Goal: Information Seeking & Learning: Learn about a topic

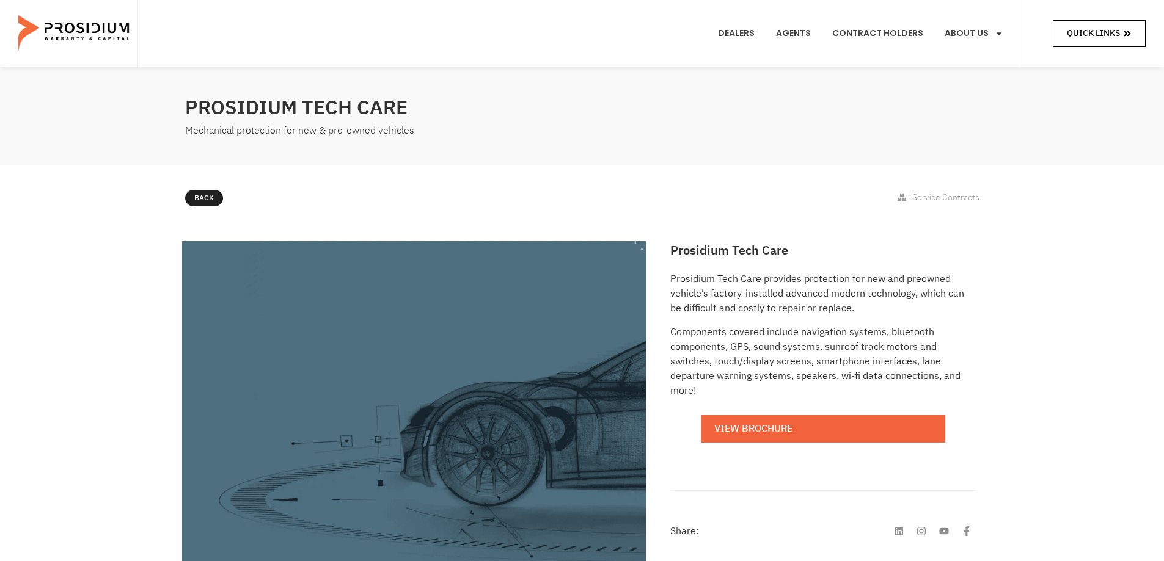
click at [1111, 42] on link "Quick Links" at bounding box center [1098, 33] width 93 height 26
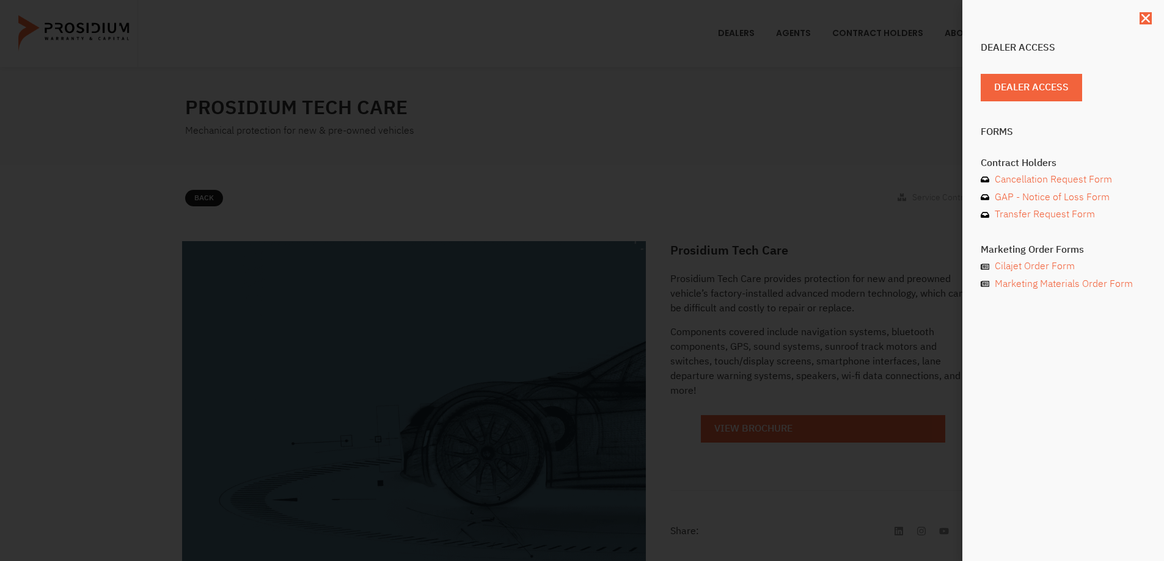
click at [884, 126] on div "Dealer Access Dealer Access Forms Contract Holders Cancellation Request Form GA…" at bounding box center [582, 280] width 1164 height 561
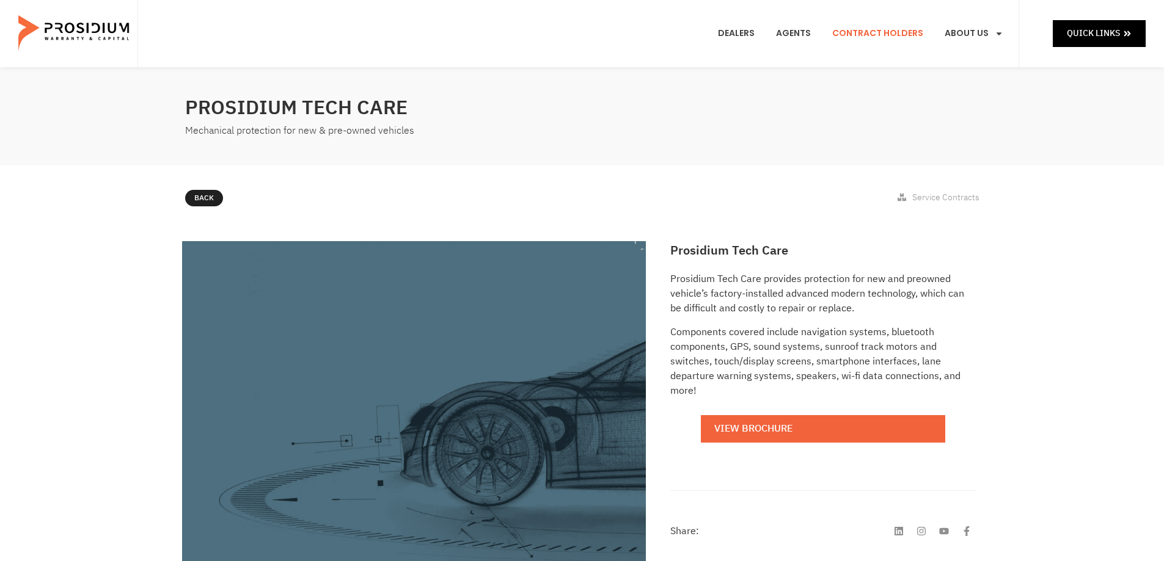
click at [863, 34] on link "Contract Holders" at bounding box center [877, 33] width 109 height 45
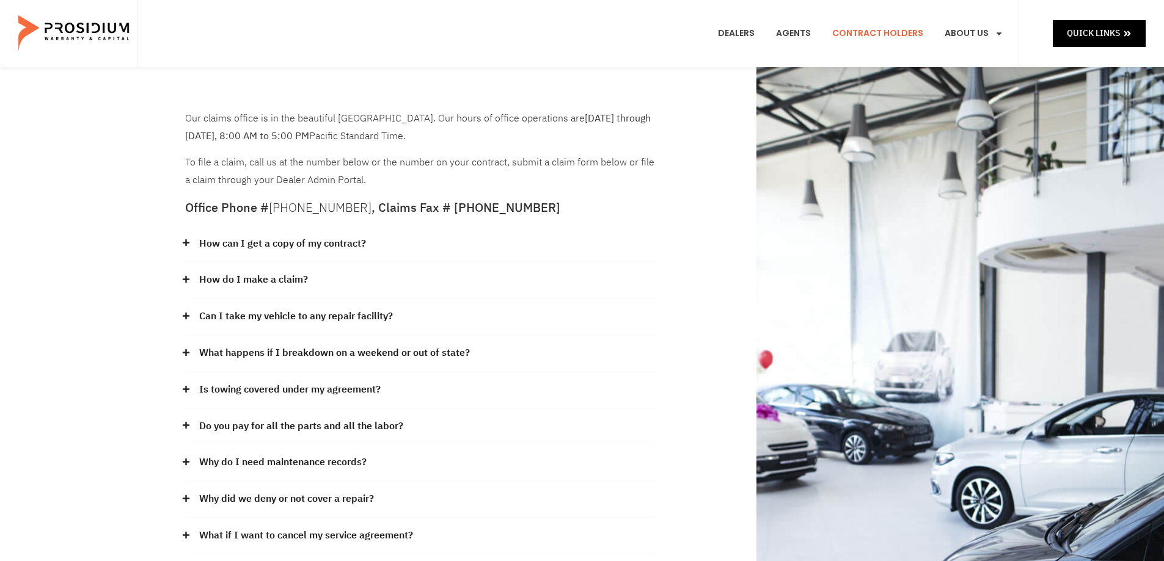
click at [356, 242] on link "How can I get a copy of my contract?" at bounding box center [282, 244] width 167 height 18
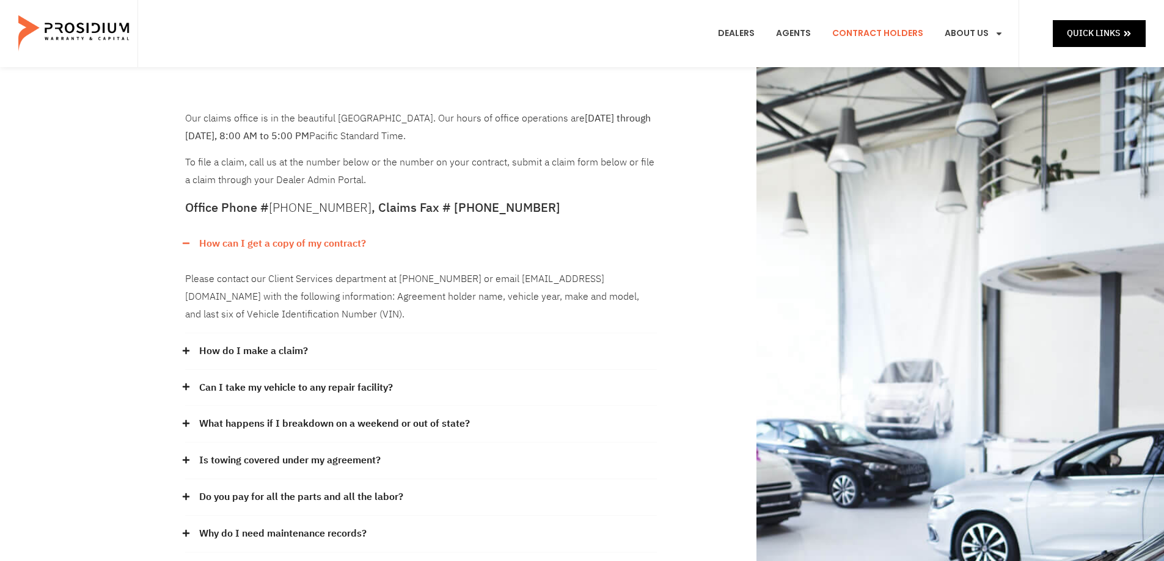
click at [341, 239] on link "How can I get a copy of my contract?" at bounding box center [282, 244] width 167 height 18
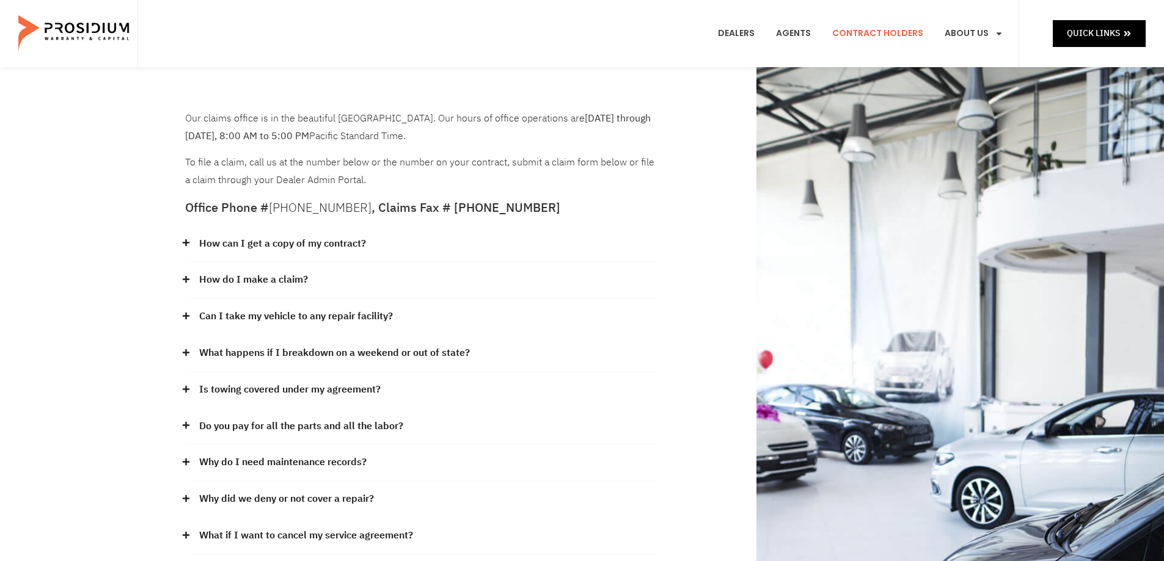
click at [259, 286] on link "How do I make a claim?" at bounding box center [253, 280] width 109 height 18
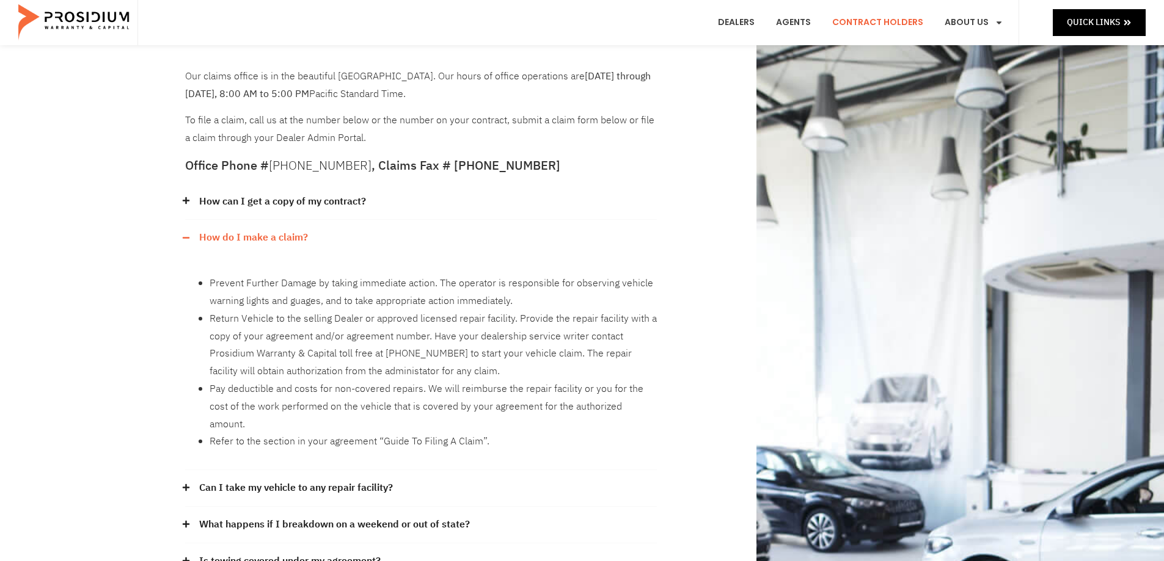
scroll to position [61, 0]
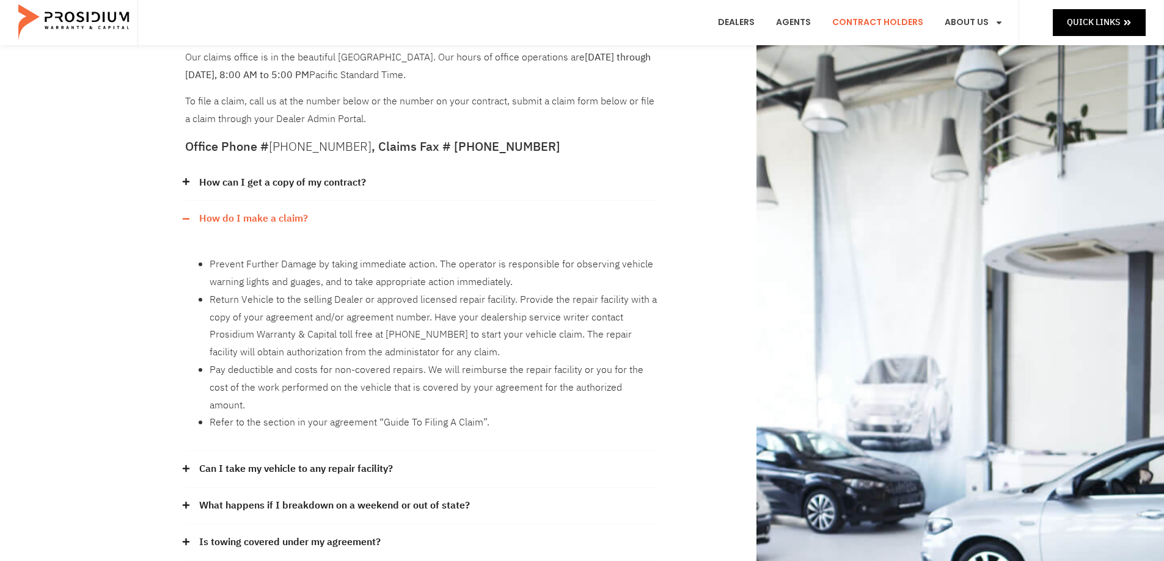
click at [277, 219] on link "How do I make a claim?" at bounding box center [253, 219] width 109 height 18
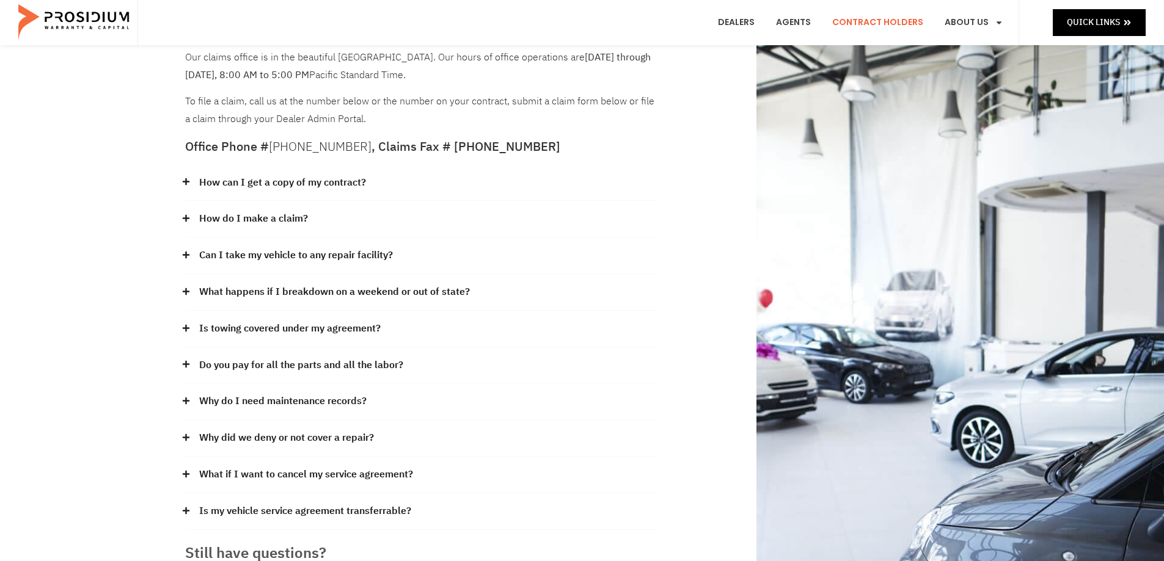
click at [347, 260] on link "Can I take my vehicle to any repair facility?" at bounding box center [296, 256] width 194 height 18
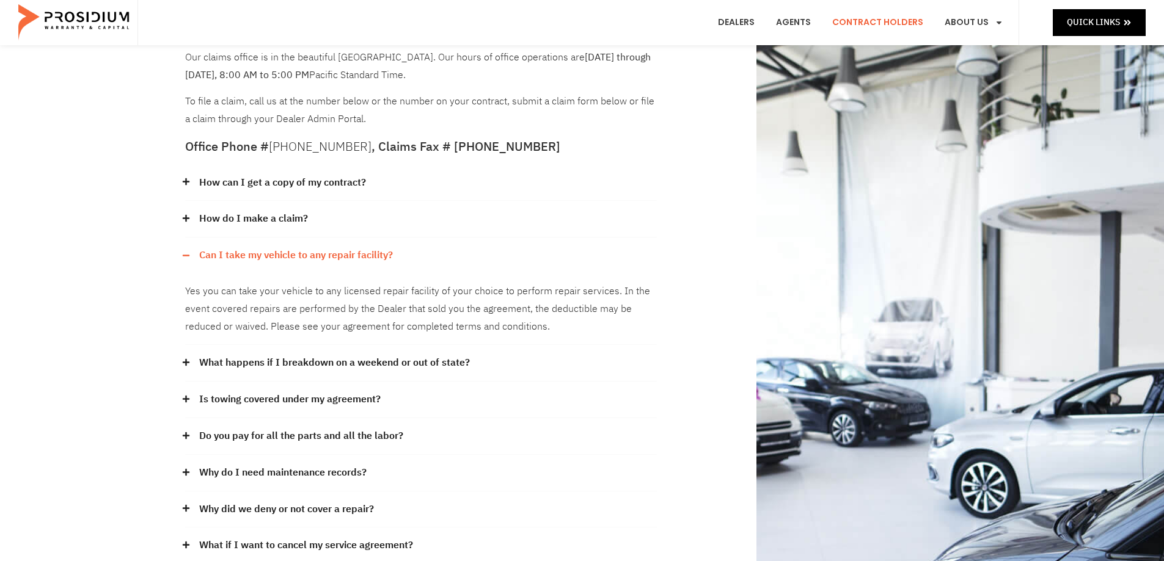
click at [334, 259] on link "Can I take my vehicle to any repair facility?" at bounding box center [296, 256] width 194 height 18
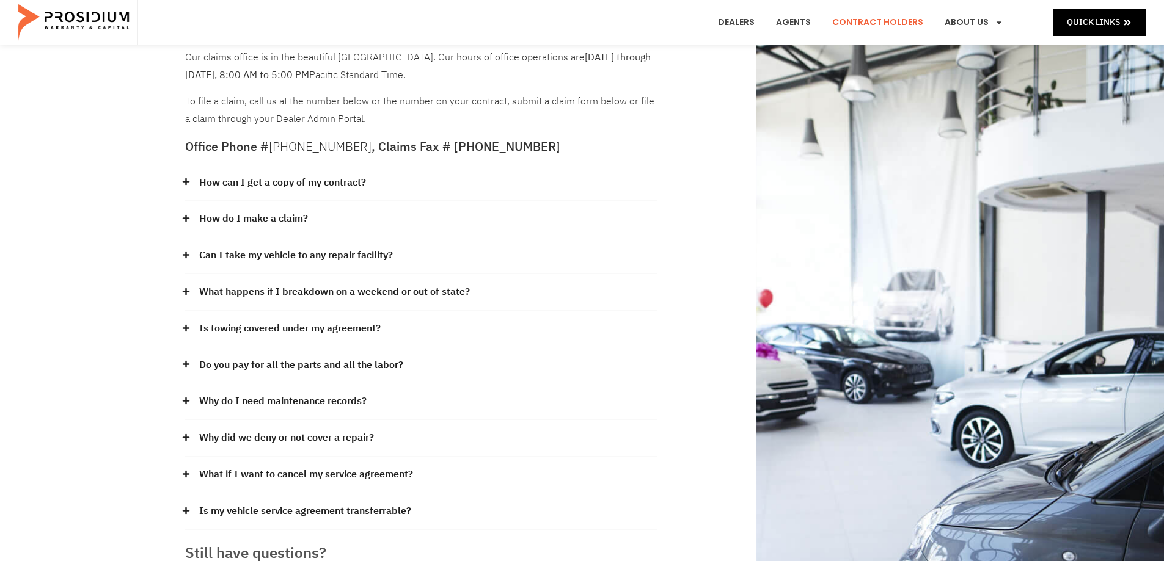
click at [348, 329] on link "Is towing covered under my agreement?" at bounding box center [289, 329] width 181 height 18
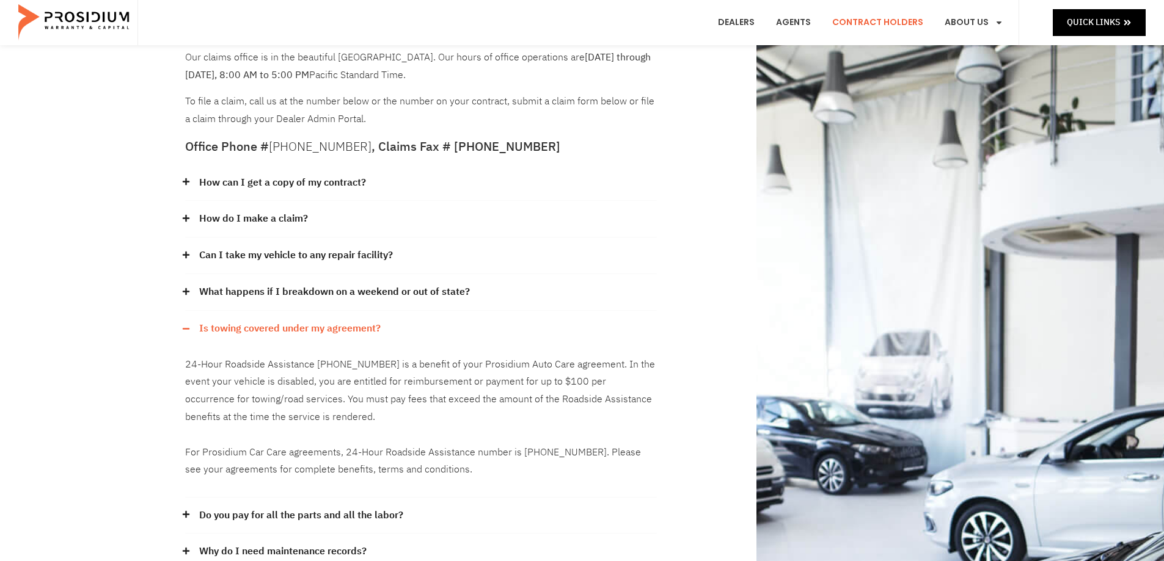
click at [348, 329] on link "Is towing covered under my agreement?" at bounding box center [289, 329] width 181 height 18
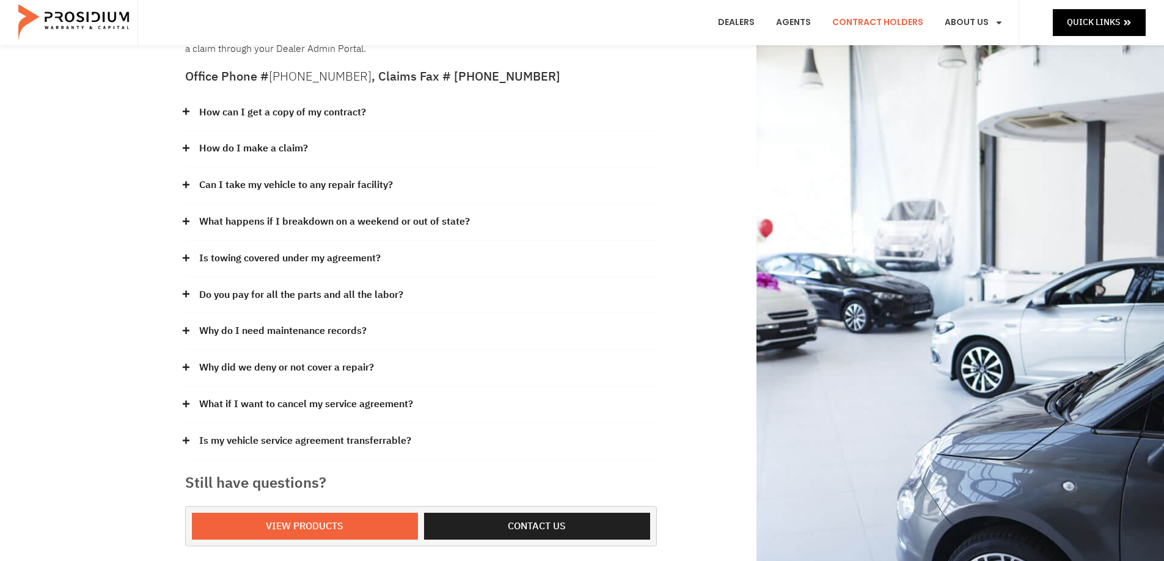
scroll to position [183, 0]
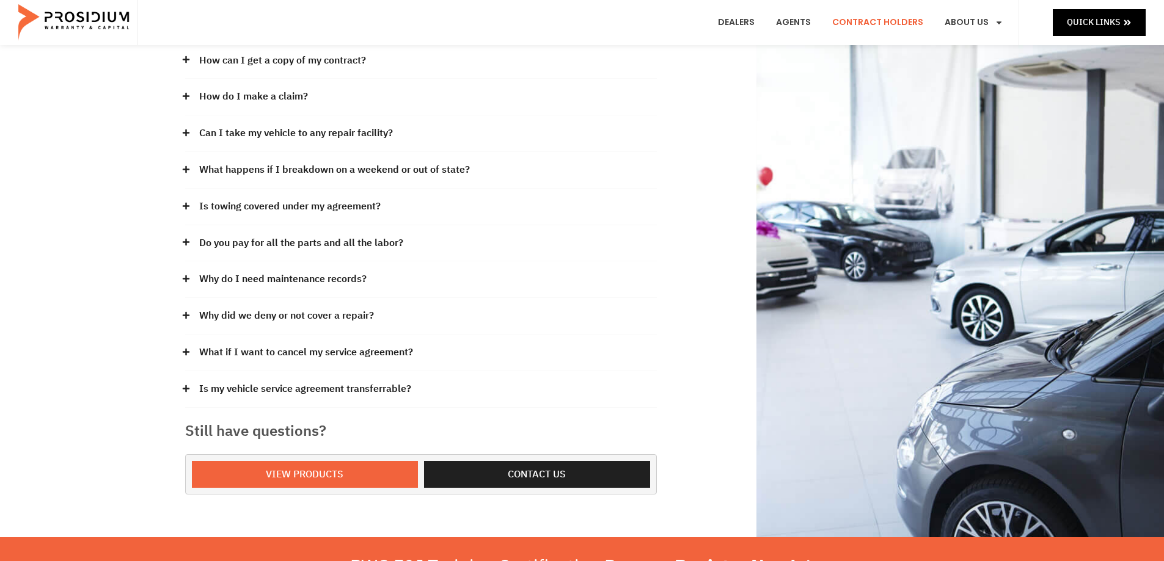
click at [288, 283] on link "Why do I need maintenance records?" at bounding box center [282, 280] width 167 height 18
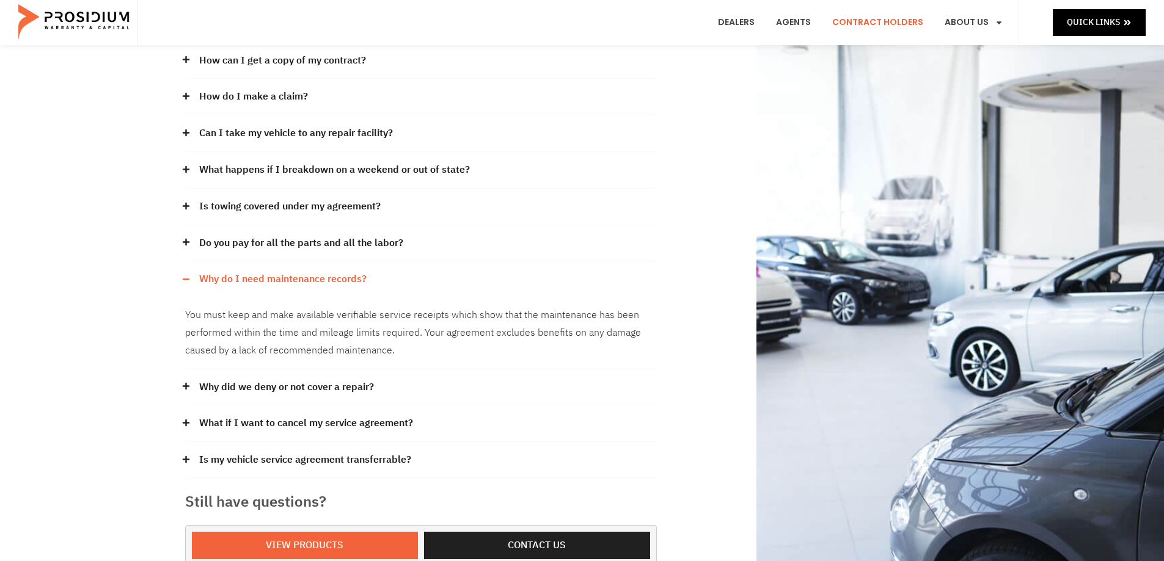
click at [288, 283] on link "Why do I need maintenance records?" at bounding box center [282, 280] width 167 height 18
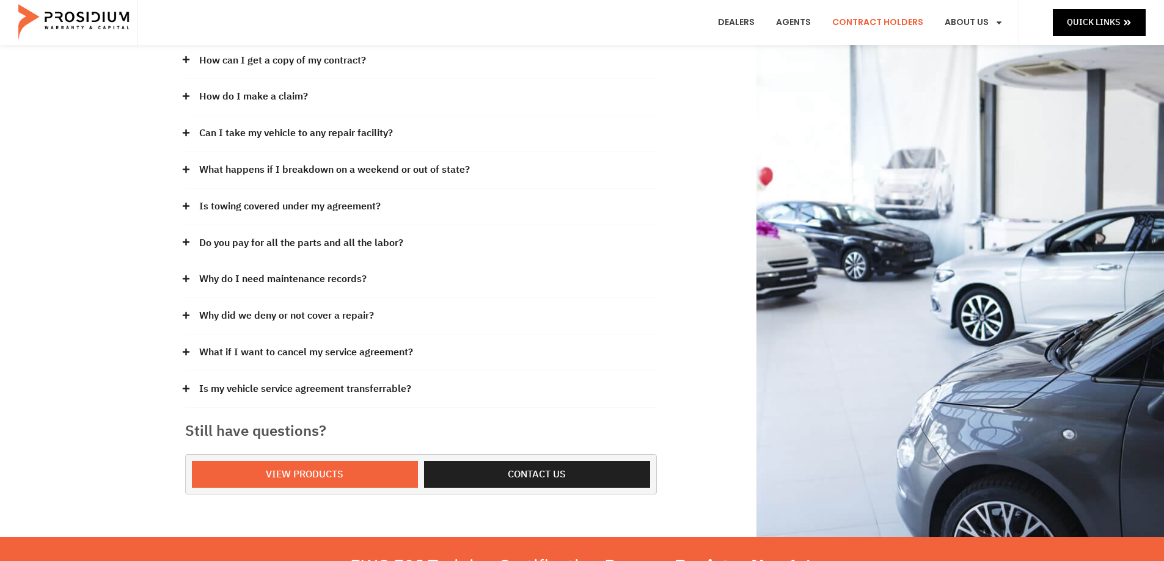
click at [353, 354] on link "What if I want to cancel my service agreement?" at bounding box center [306, 353] width 214 height 18
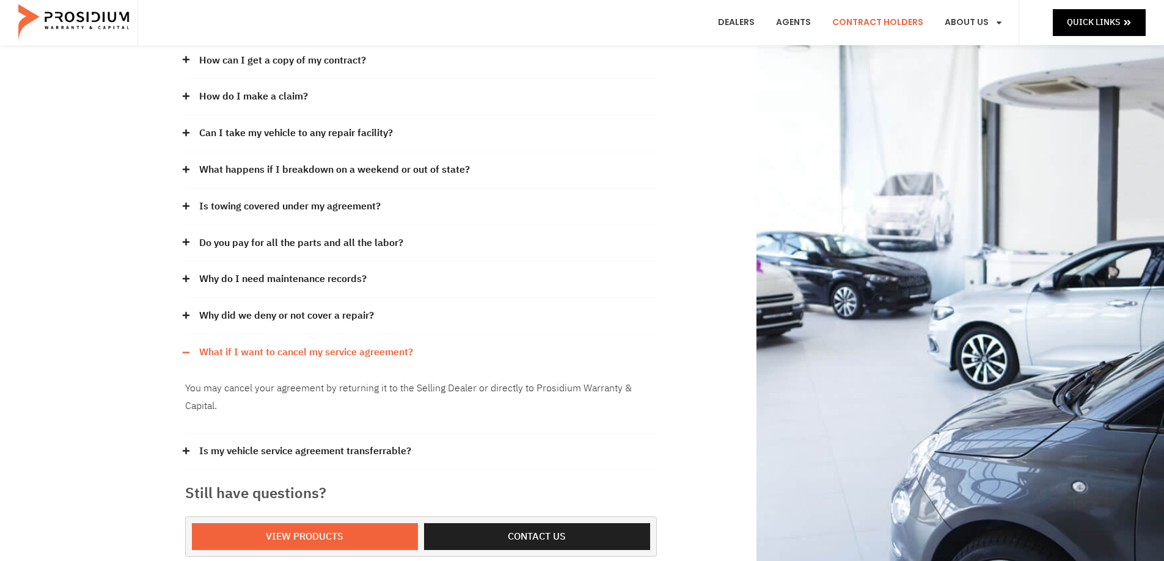
click at [350, 356] on link "What if I want to cancel my service agreement?" at bounding box center [306, 353] width 214 height 18
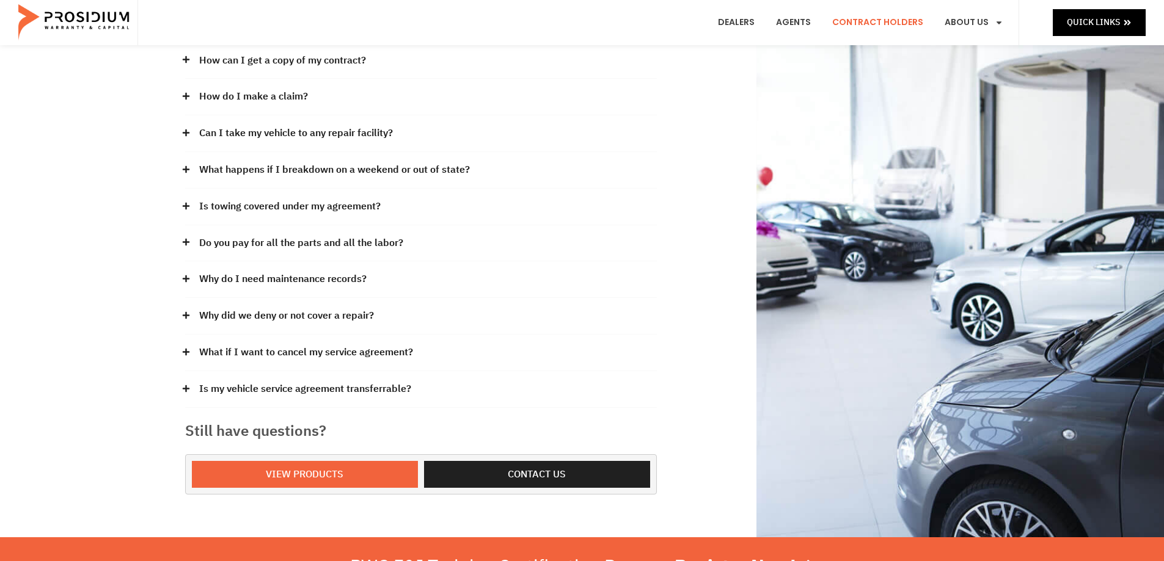
click at [354, 390] on link "Is my vehicle service agreement transferrable?" at bounding box center [305, 390] width 212 height 18
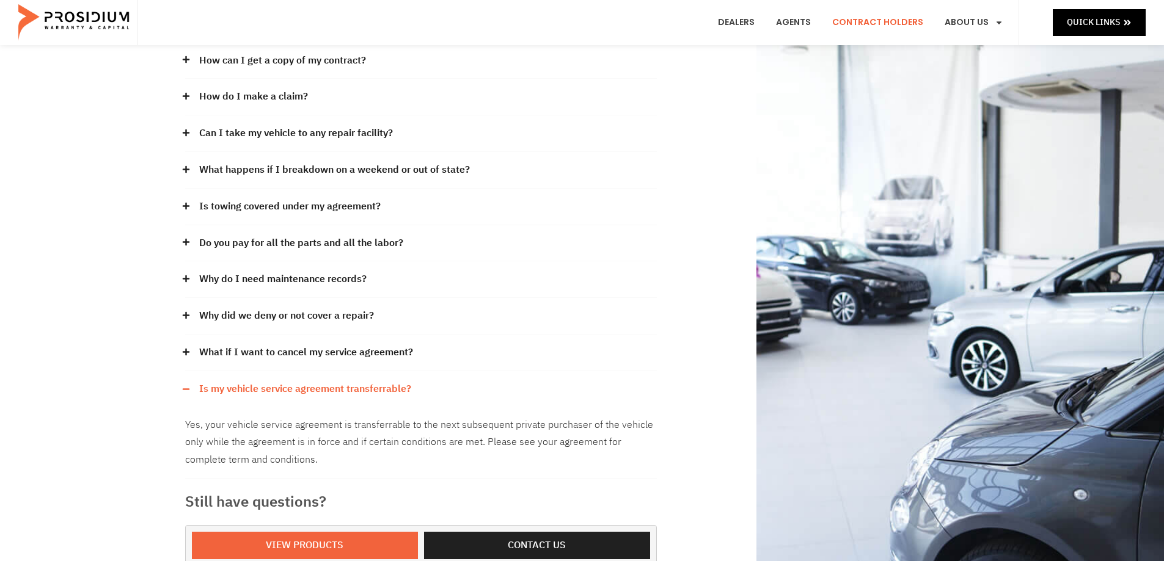
click at [355, 390] on link "Is my vehicle service agreement transferrable?" at bounding box center [305, 390] width 212 height 18
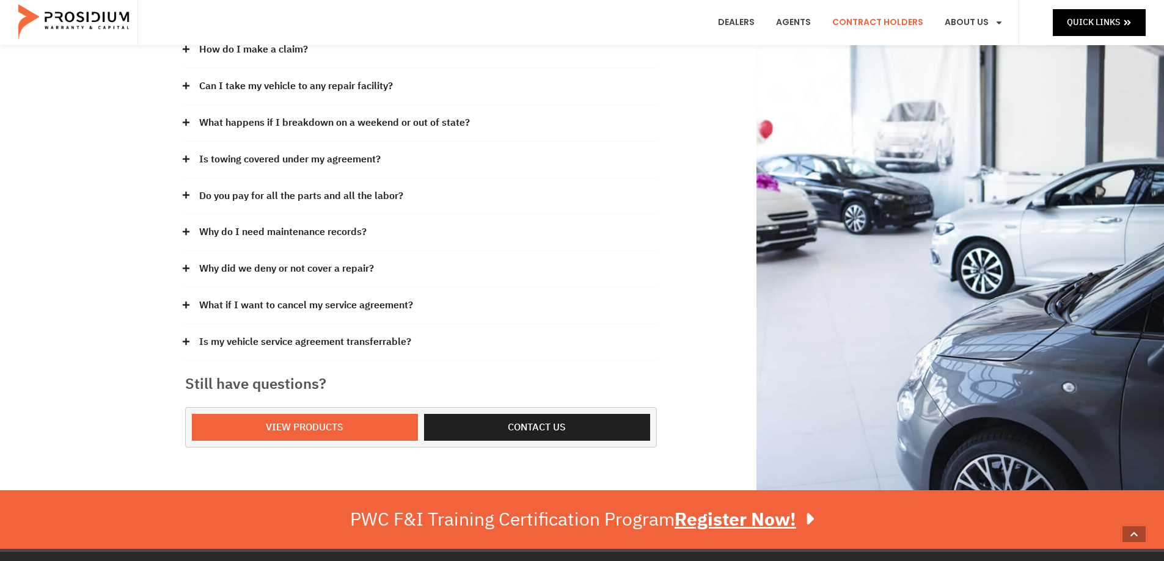
scroll to position [305, 0]
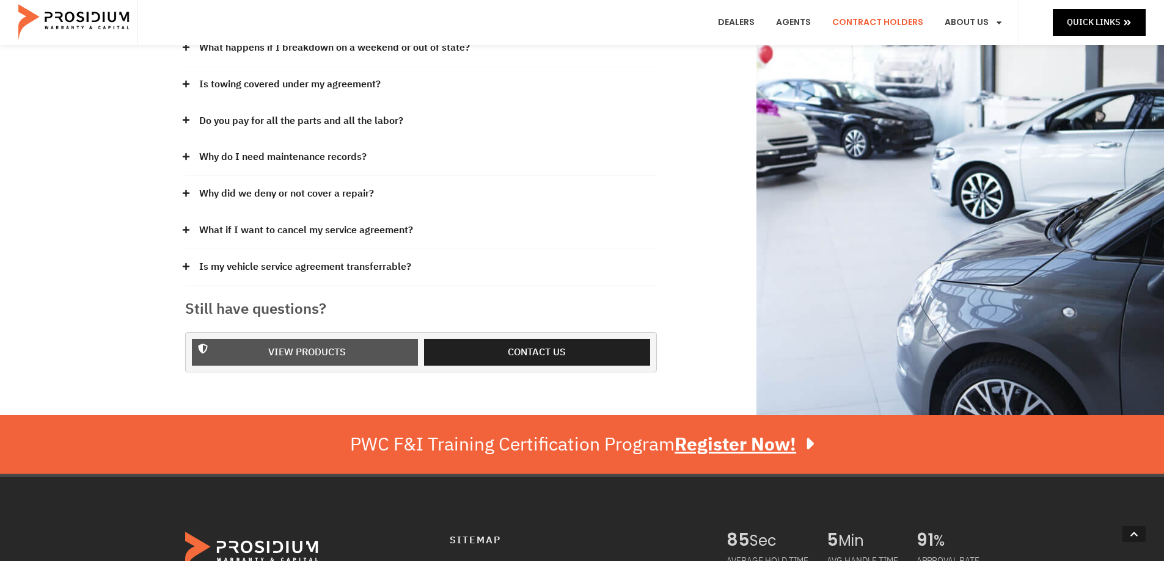
click at [326, 348] on span "View Products" at bounding box center [307, 353] width 78 height 18
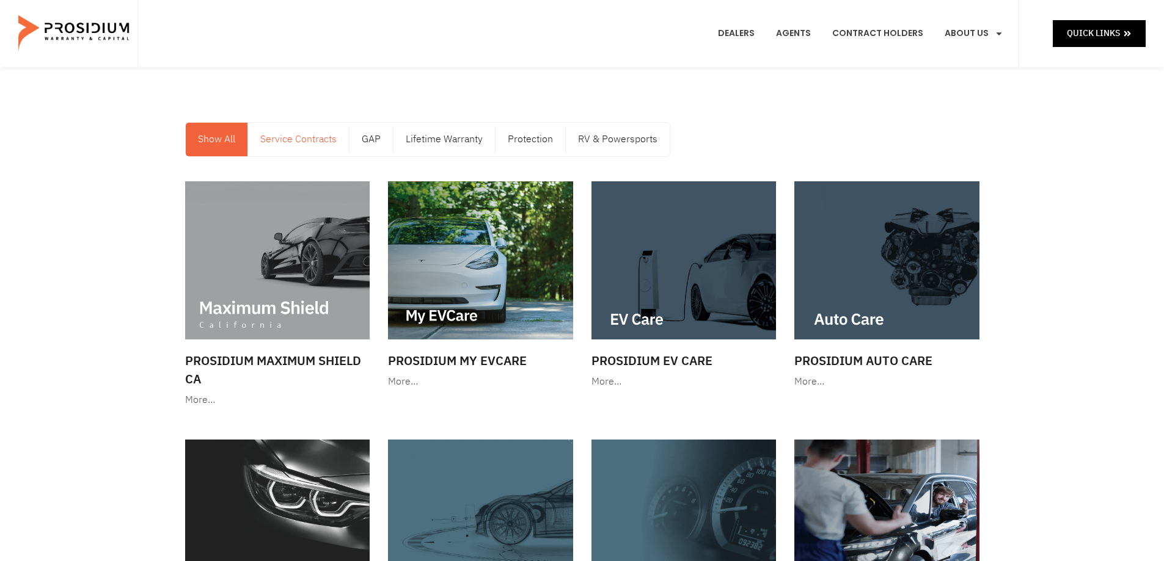
click at [317, 142] on link "Service Contracts" at bounding box center [298, 140] width 101 height 34
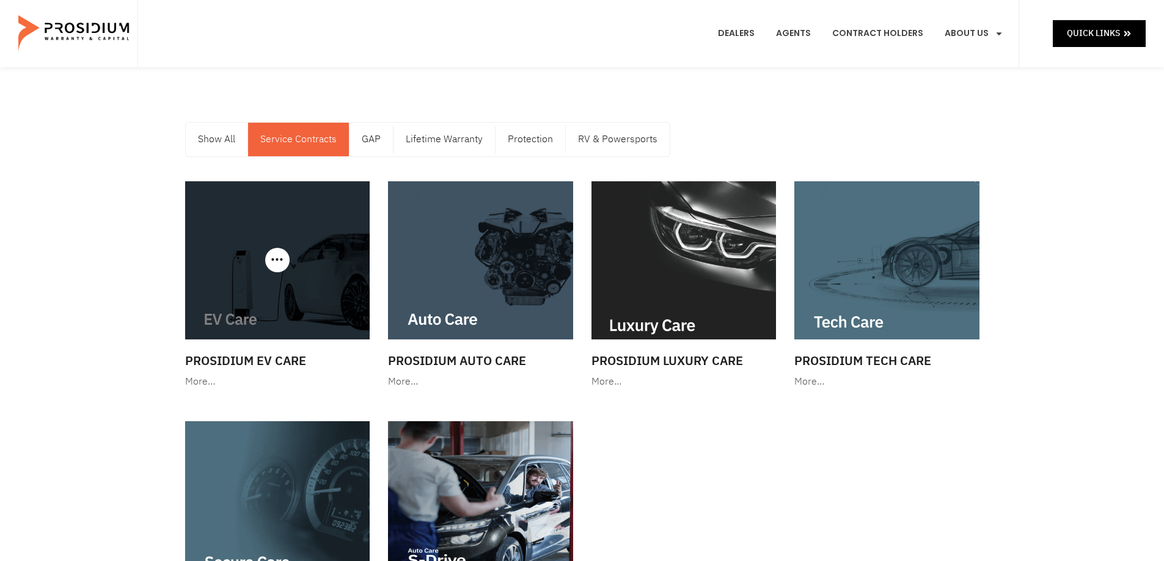
click at [277, 264] on div at bounding box center [277, 260] width 185 height 158
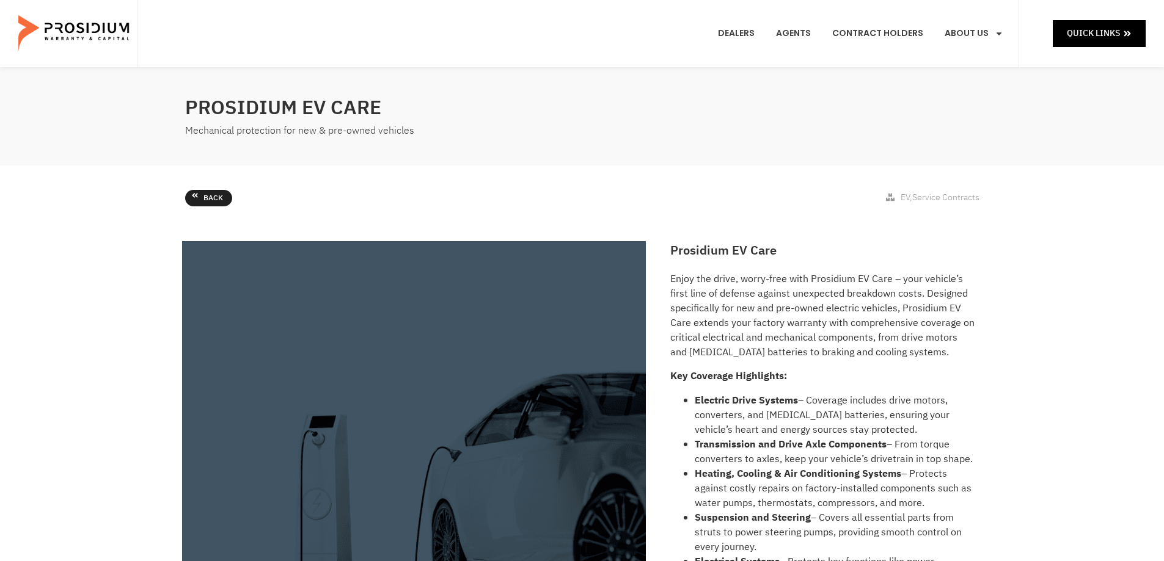
click at [197, 200] on link "Back" at bounding box center [208, 198] width 47 height 17
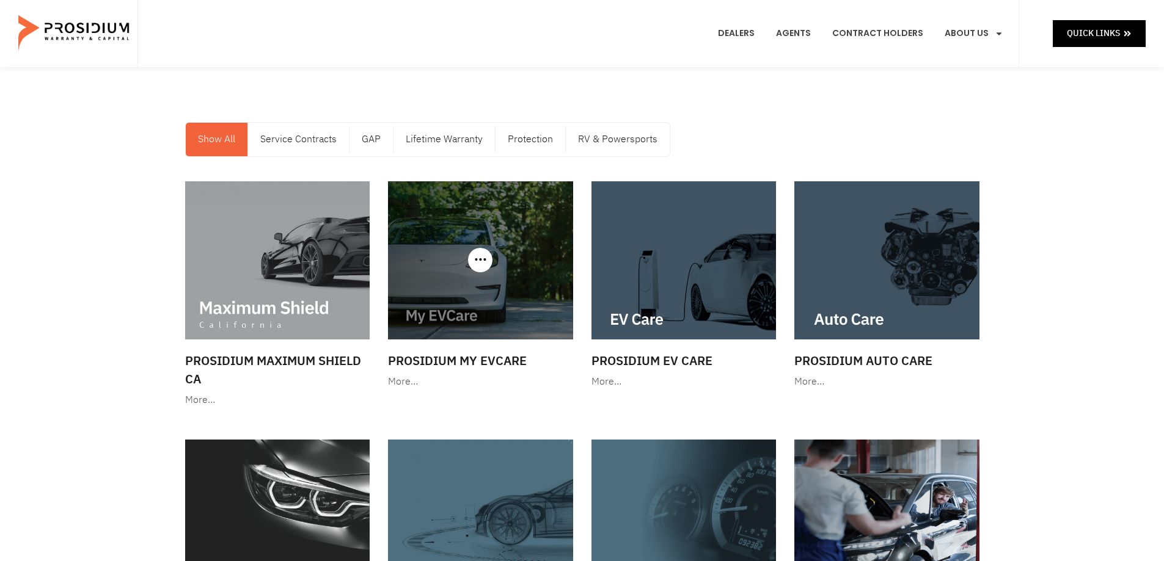
click at [481, 268] on div at bounding box center [480, 260] width 185 height 158
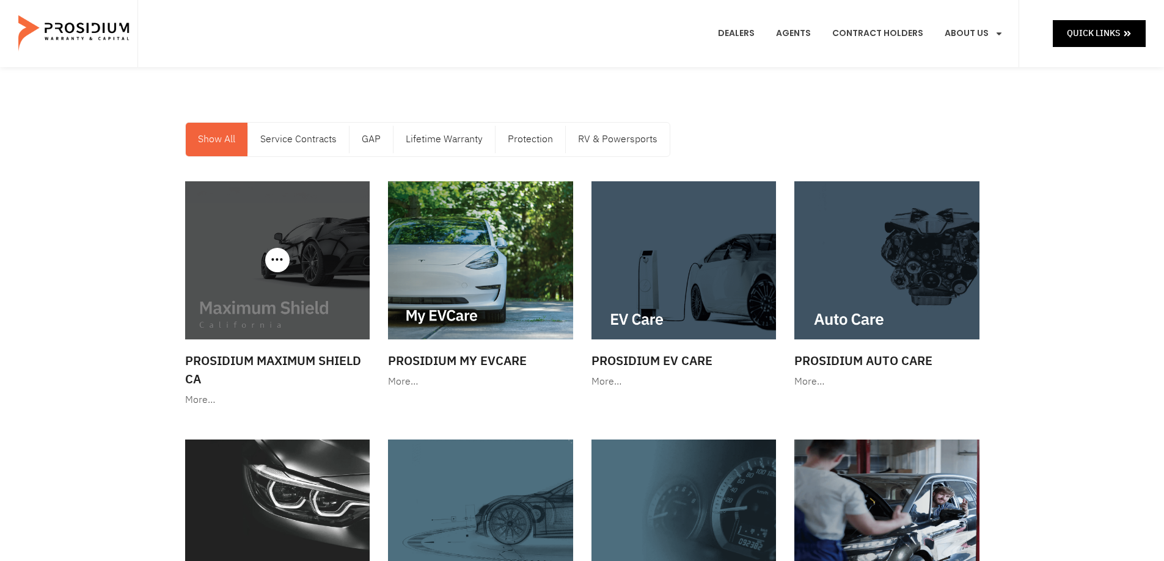
click at [288, 284] on img at bounding box center [277, 260] width 185 height 158
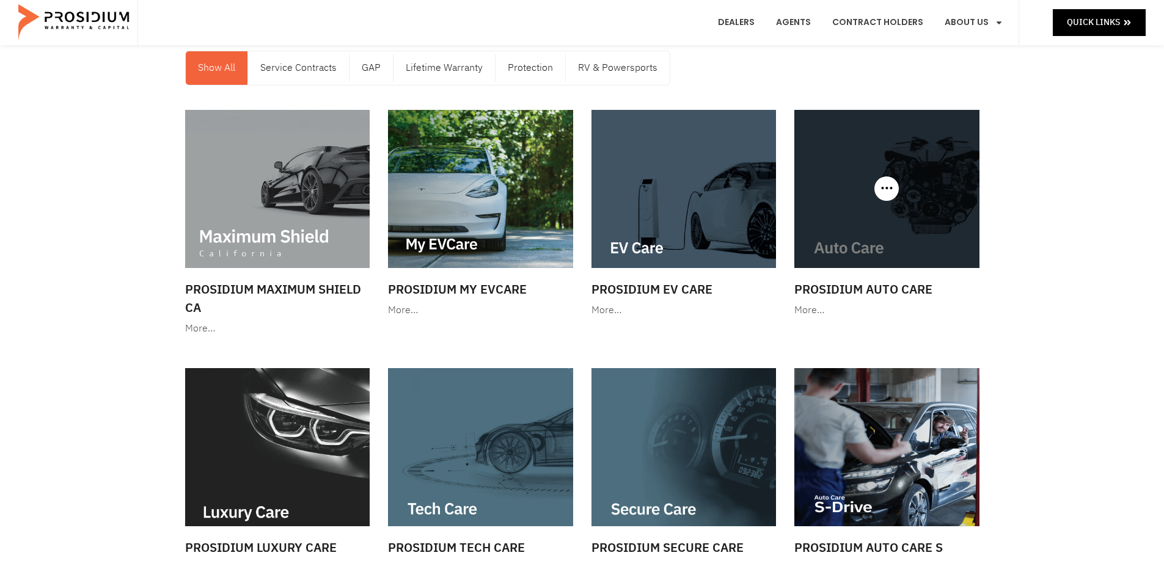
scroll to position [183, 0]
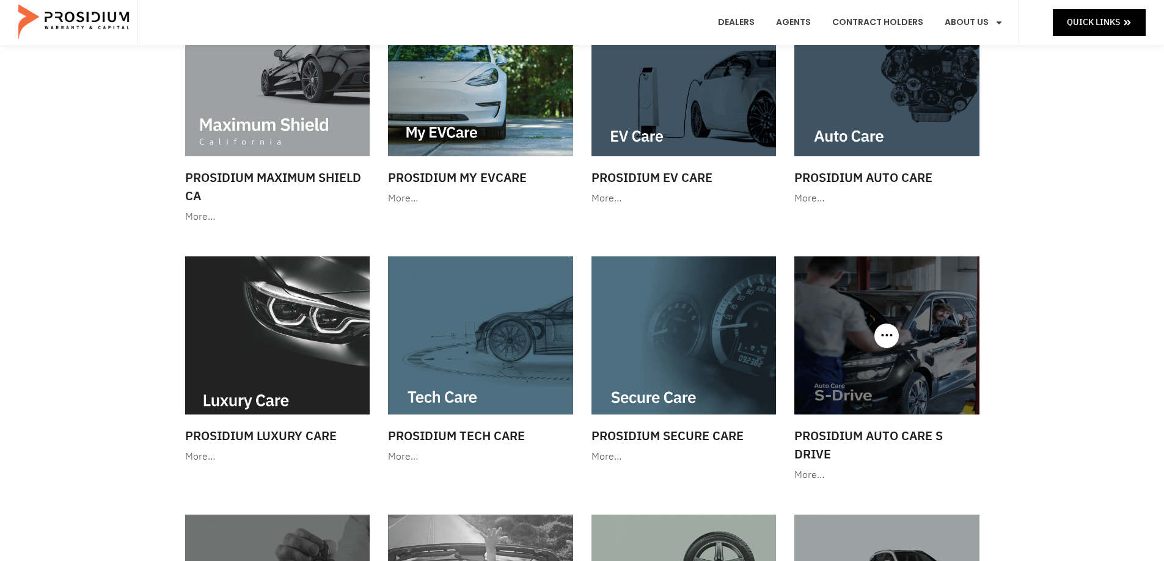
click at [920, 377] on img at bounding box center [886, 336] width 185 height 158
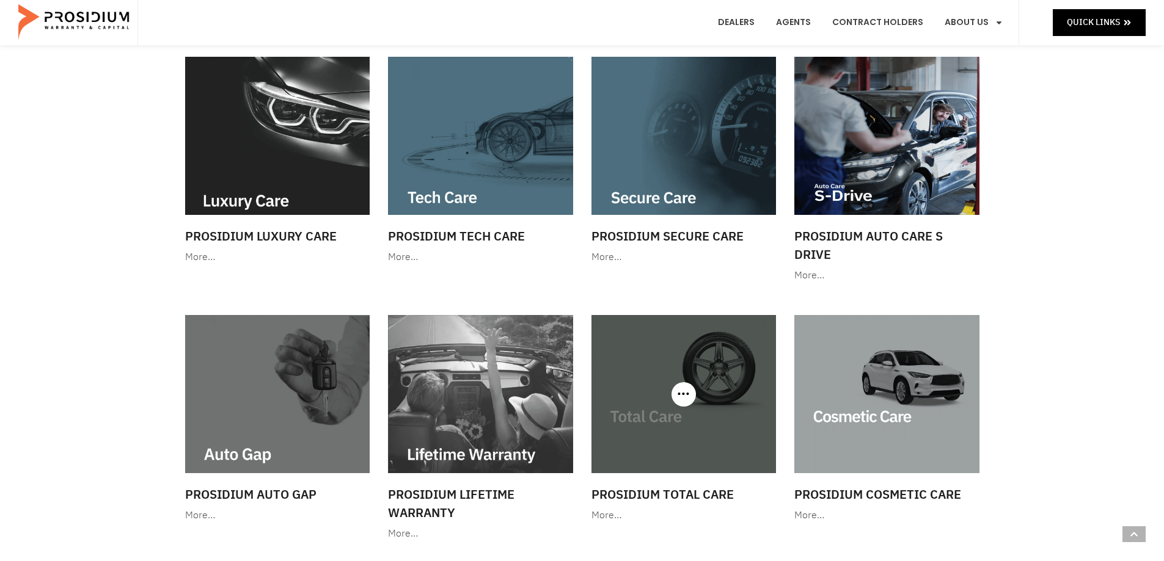
scroll to position [489, 0]
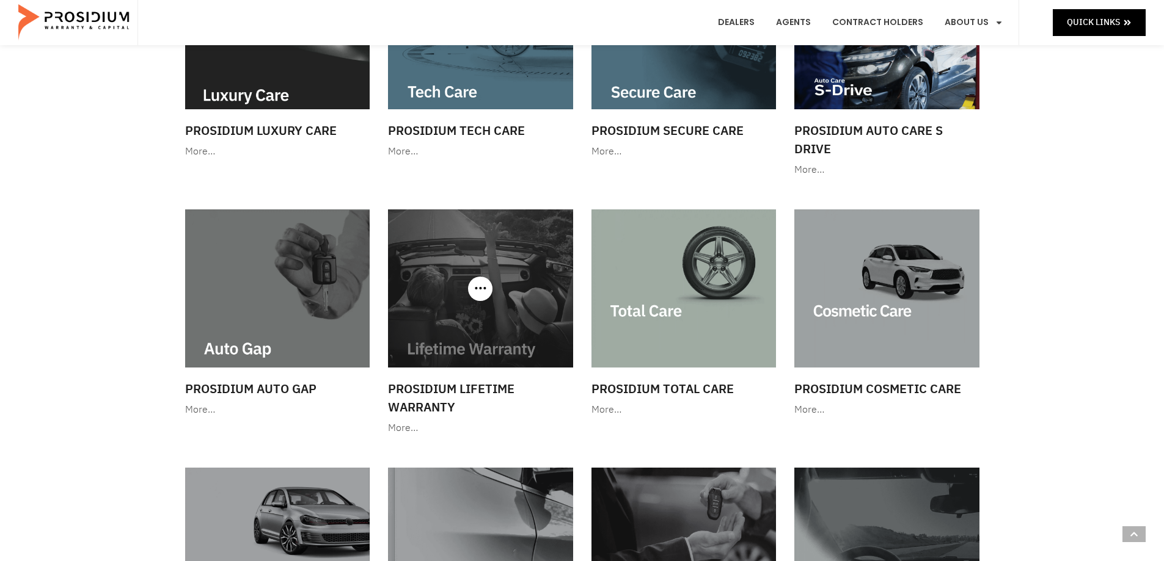
click at [495, 304] on img at bounding box center [480, 288] width 185 height 158
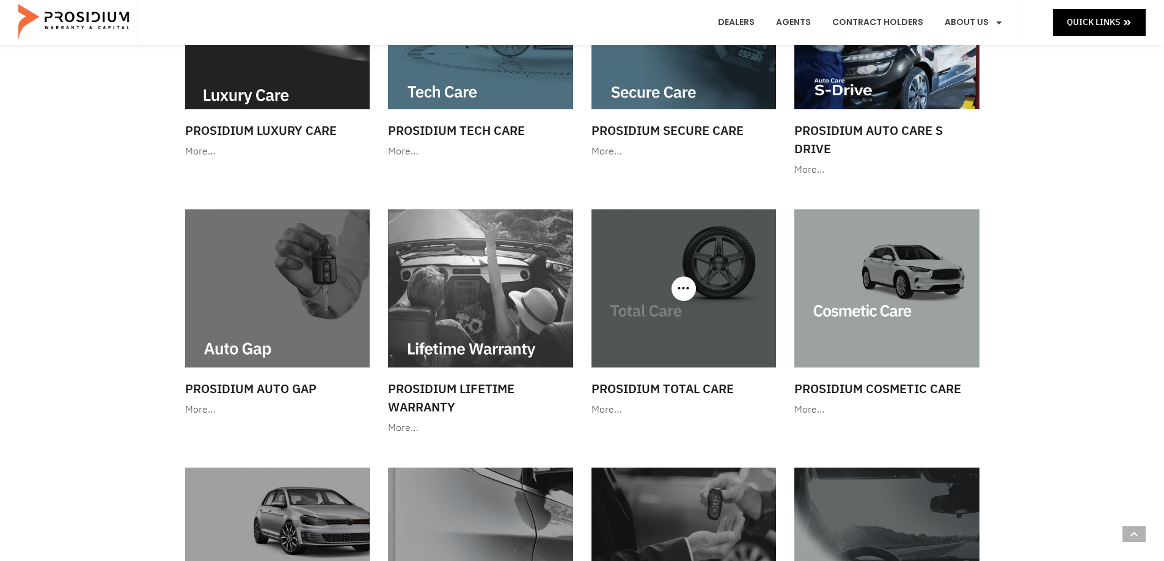
click at [682, 304] on img at bounding box center [683, 288] width 185 height 158
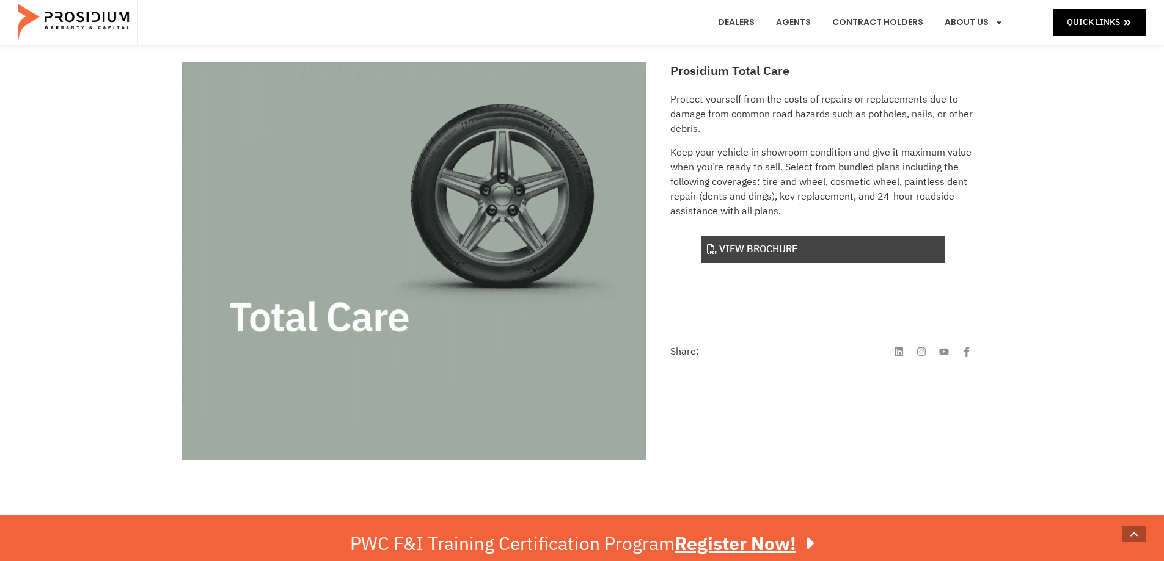
scroll to position [122, 0]
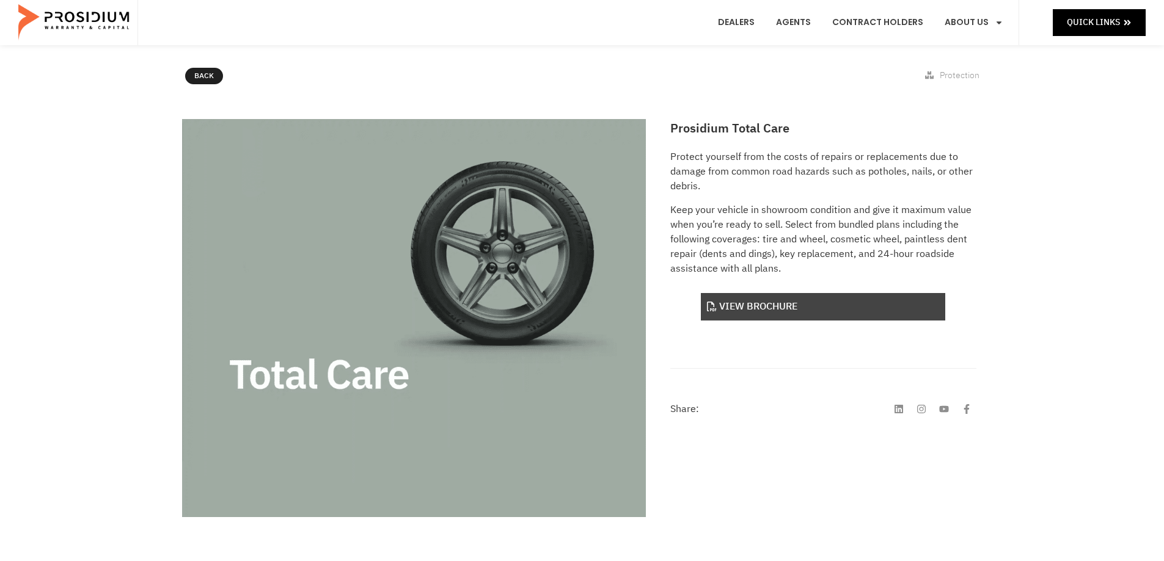
click at [775, 307] on link "View Brochure" at bounding box center [823, 306] width 244 height 27
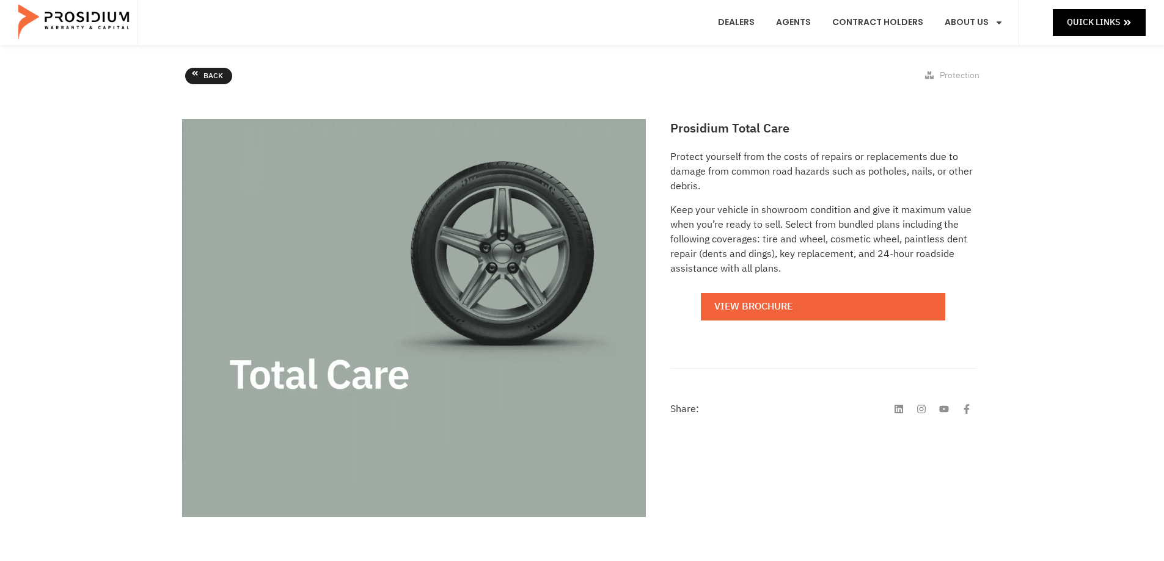
click at [218, 78] on span "Back" at bounding box center [213, 76] width 20 height 13
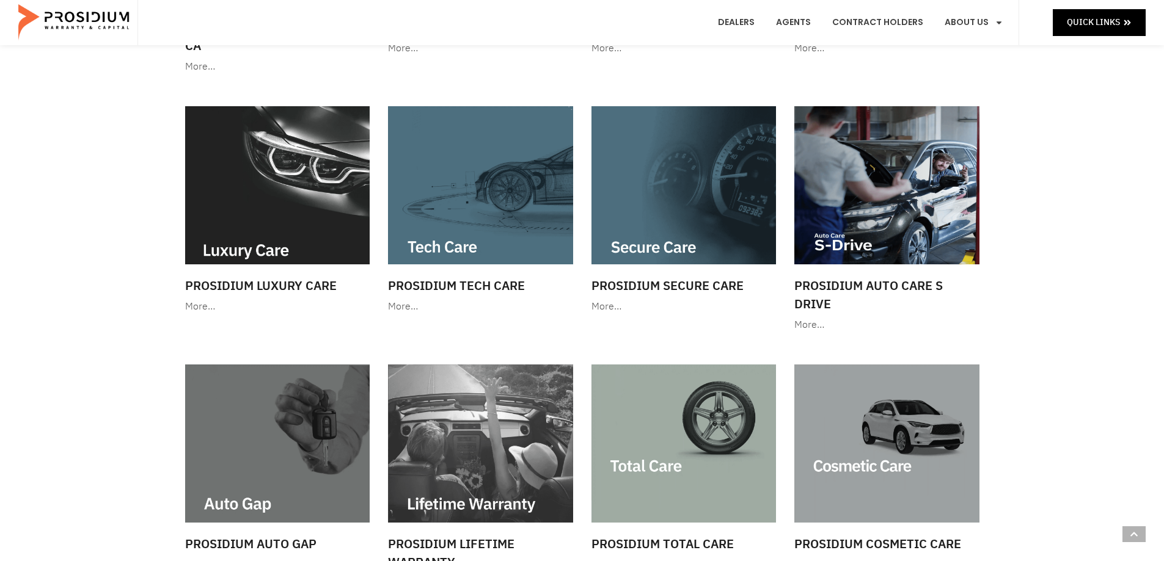
scroll to position [428, 0]
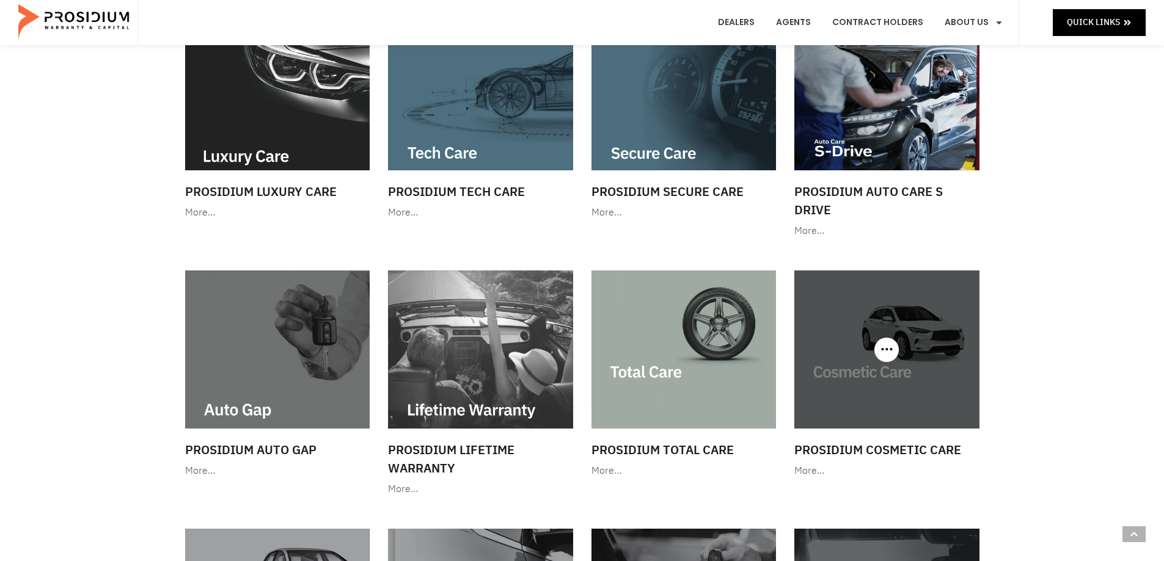
click at [854, 379] on img at bounding box center [886, 350] width 185 height 158
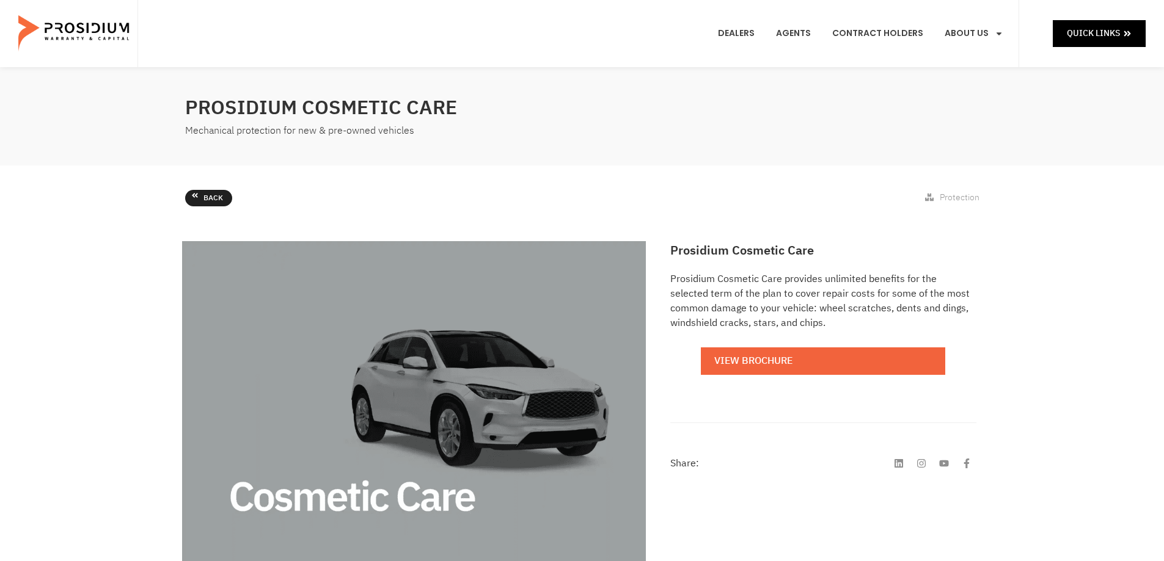
click at [194, 197] on icon at bounding box center [194, 195] width 5 height 5
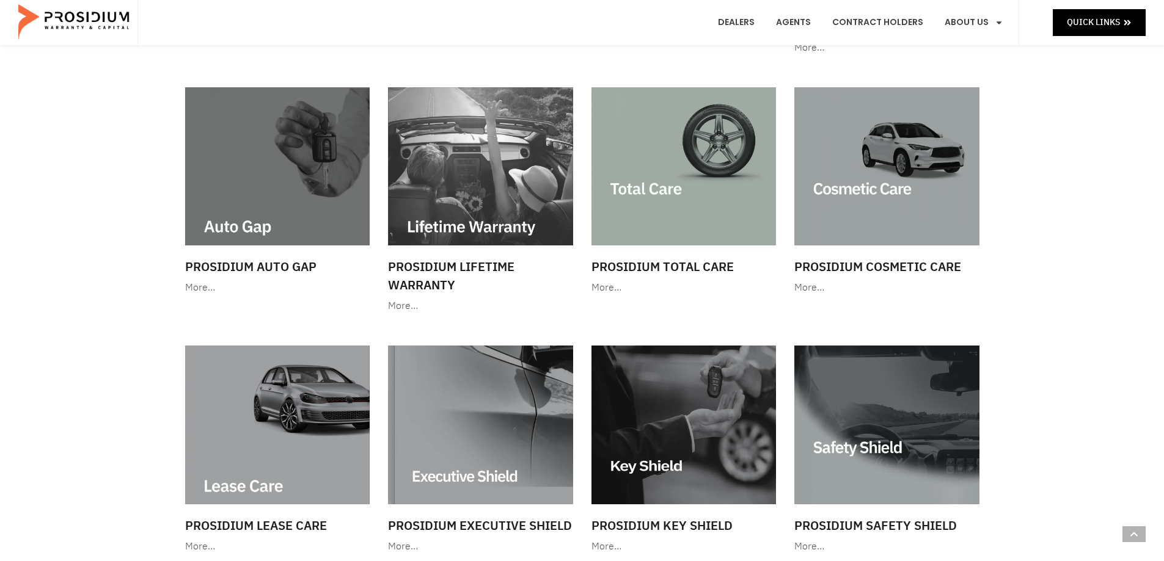
scroll to position [672, 0]
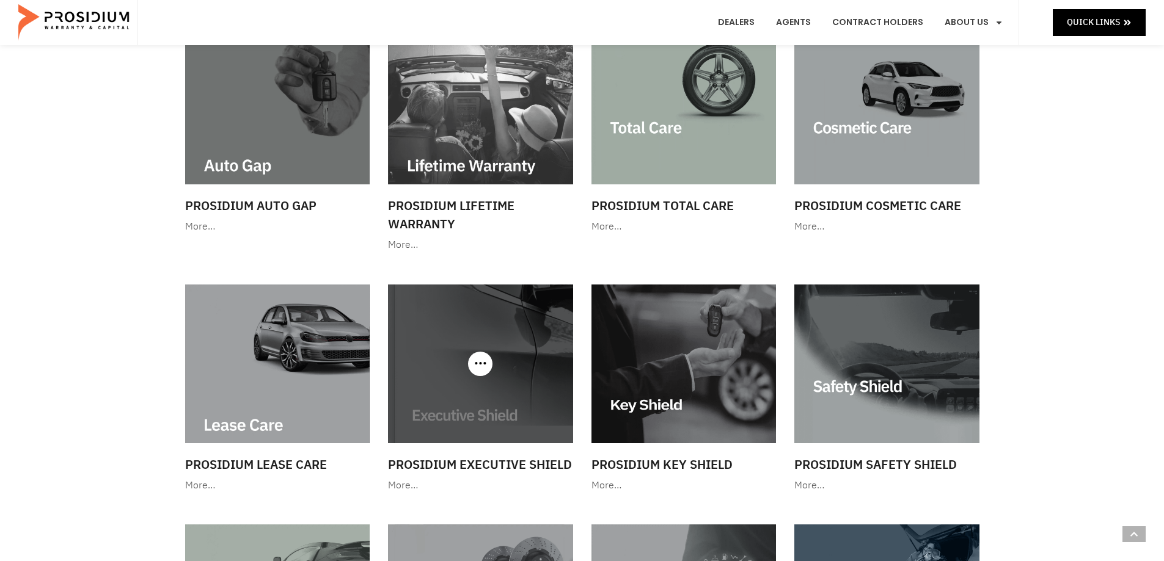
click at [472, 406] on img at bounding box center [480, 364] width 185 height 158
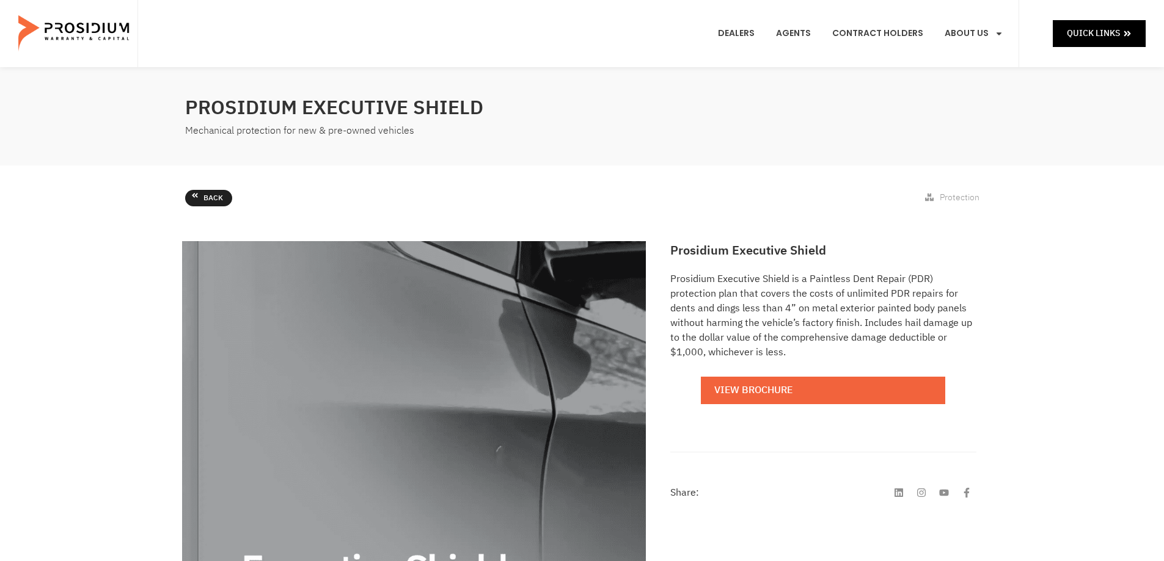
click at [213, 197] on span "Back" at bounding box center [213, 198] width 20 height 13
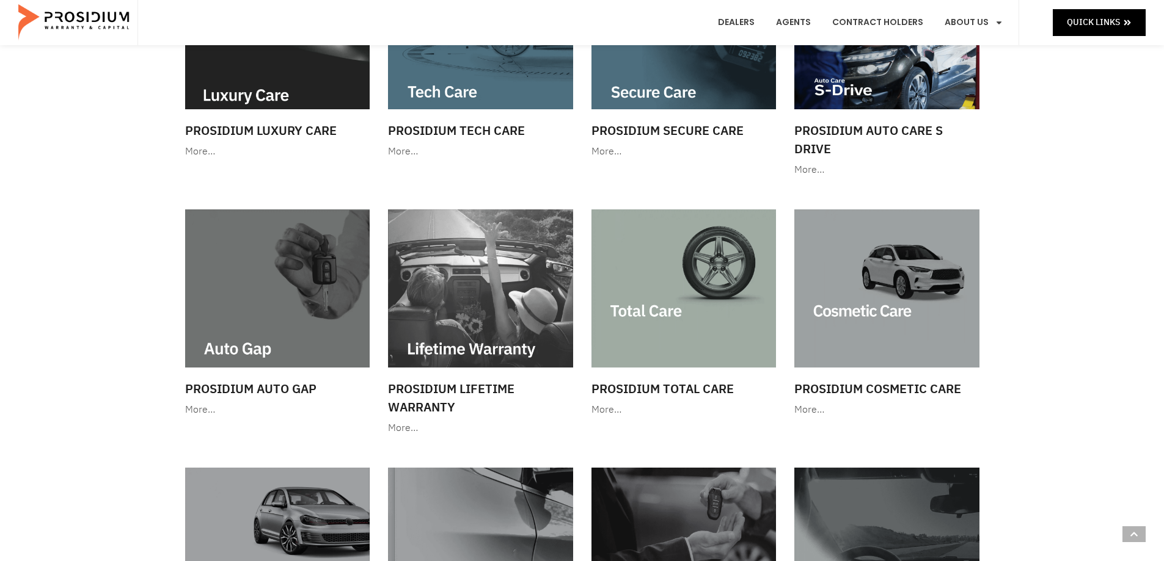
scroll to position [733, 0]
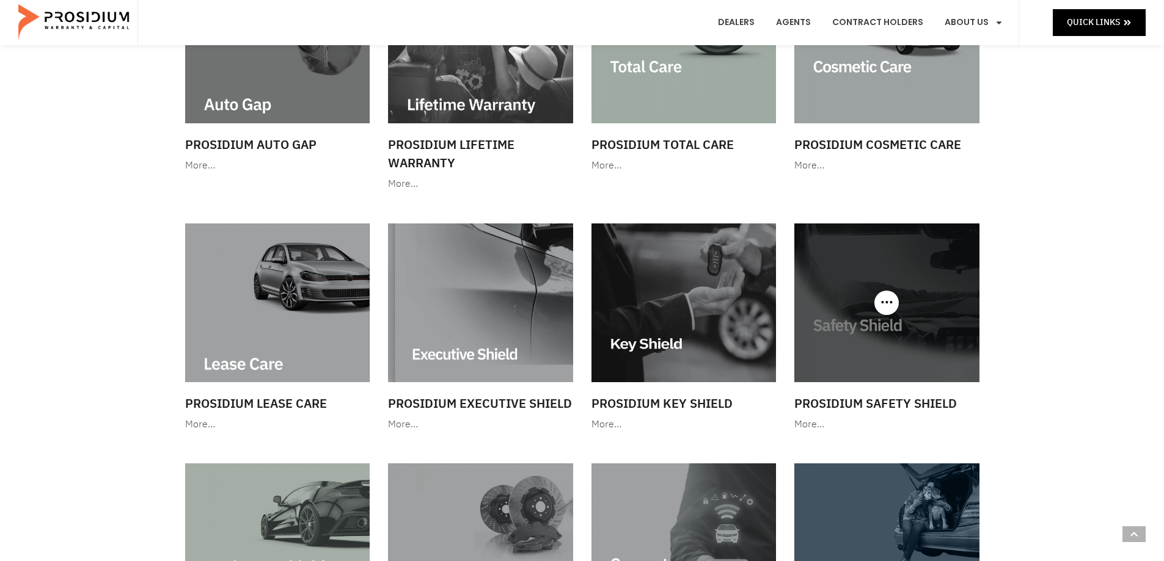
click at [882, 319] on img at bounding box center [886, 303] width 185 height 158
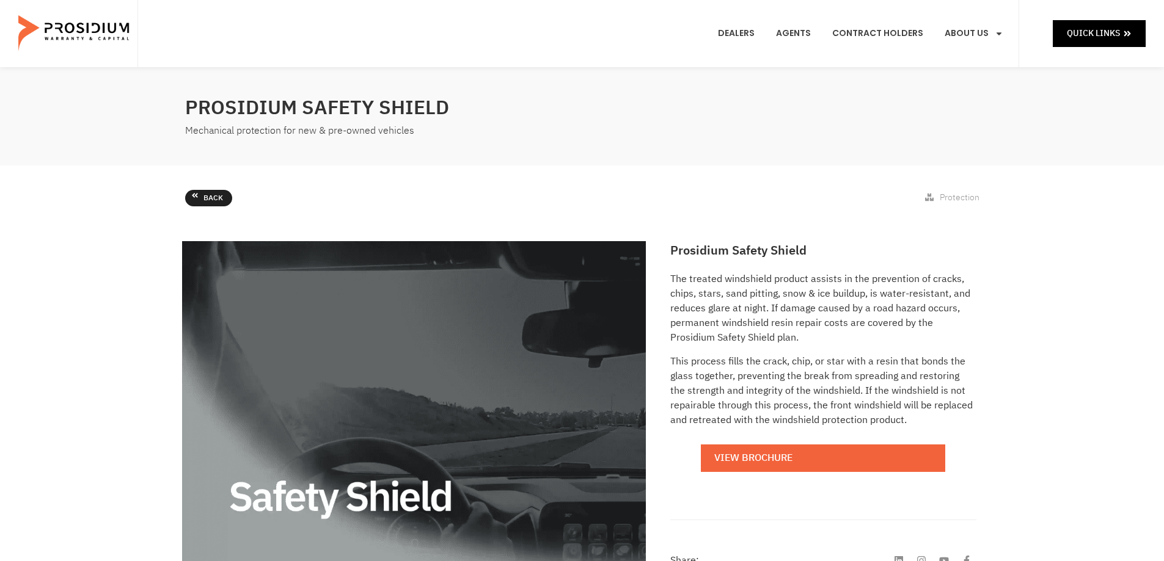
click at [204, 197] on span "Back" at bounding box center [213, 198] width 20 height 13
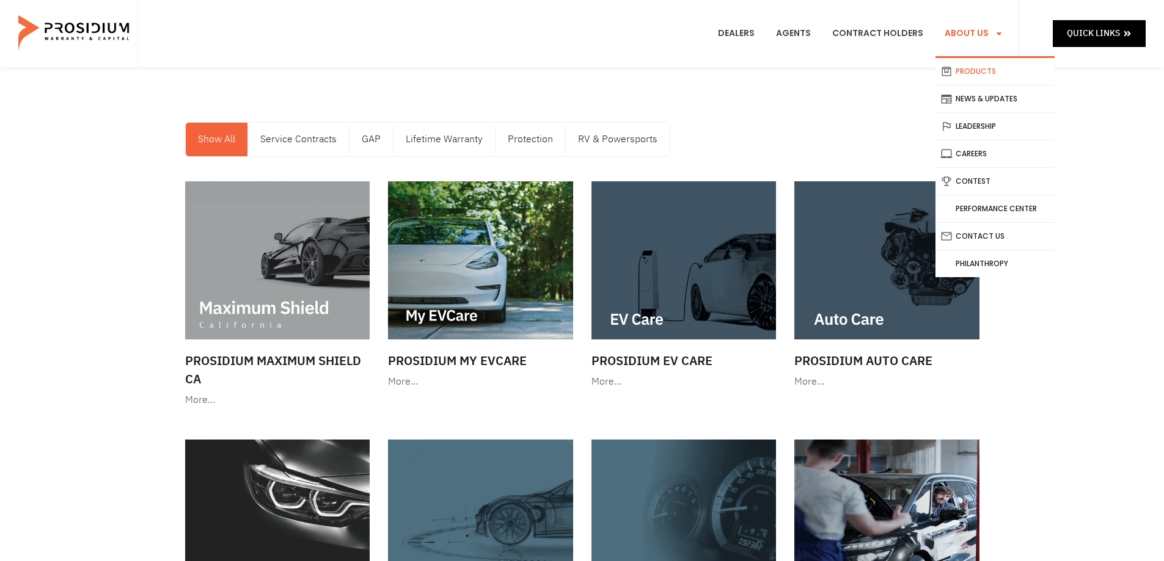
click at [999, 35] on icon "Menu" at bounding box center [998, 33] width 9 height 9
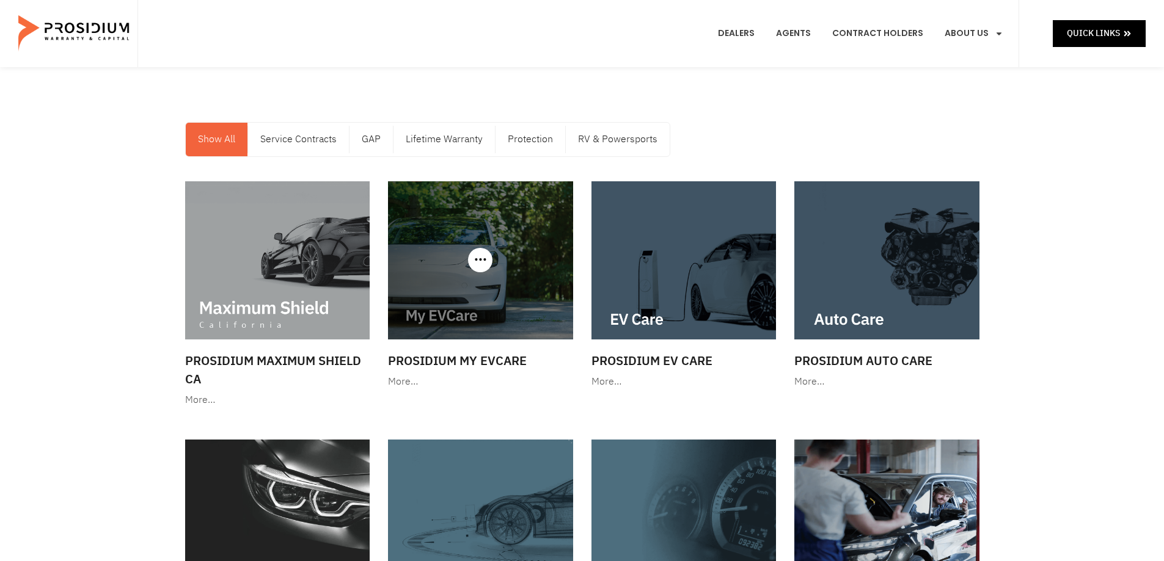
click at [475, 282] on img at bounding box center [480, 260] width 185 height 158
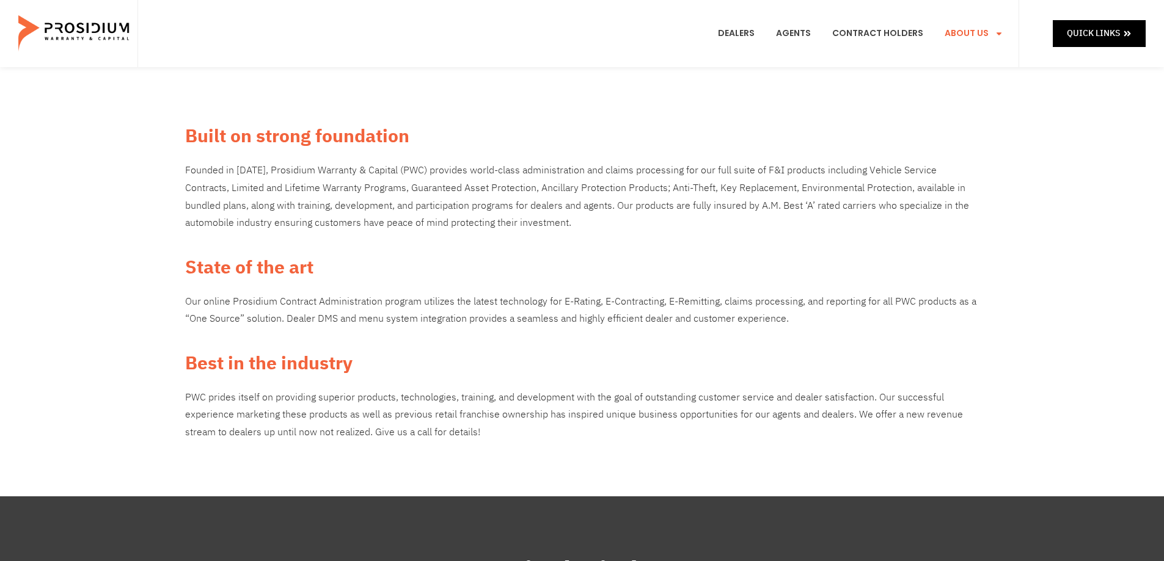
click at [996, 32] on e-page-transition at bounding box center [582, 280] width 1164 height 561
click at [1112, 30] on span "Quick Links" at bounding box center [1092, 33] width 53 height 15
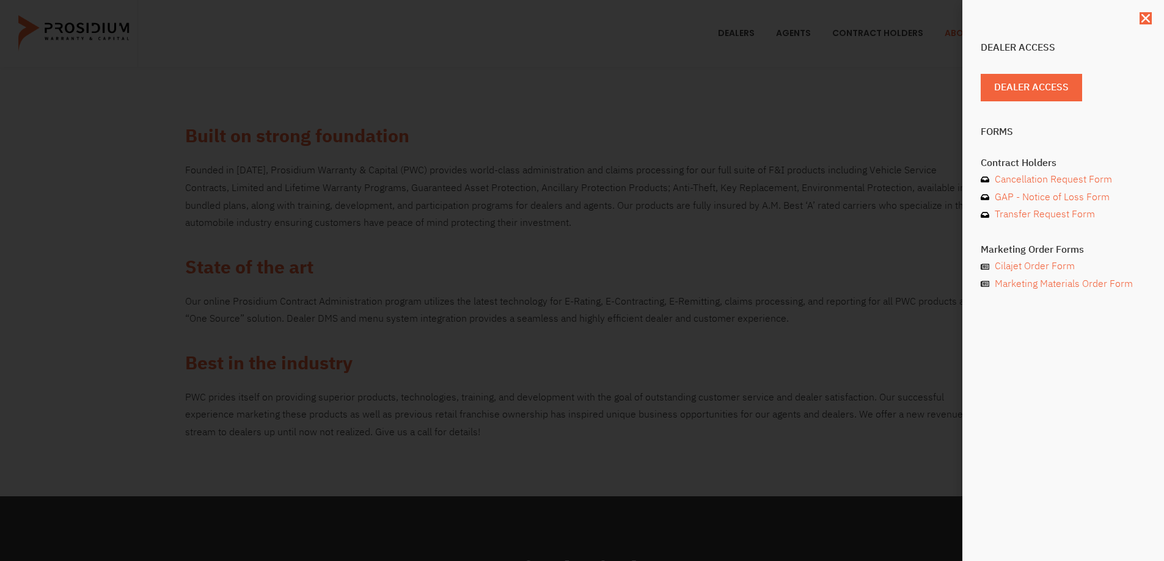
click at [559, 99] on div "Dealer Access Dealer Access Forms Contract Holders Cancellation Request Form GA…" at bounding box center [582, 280] width 1164 height 561
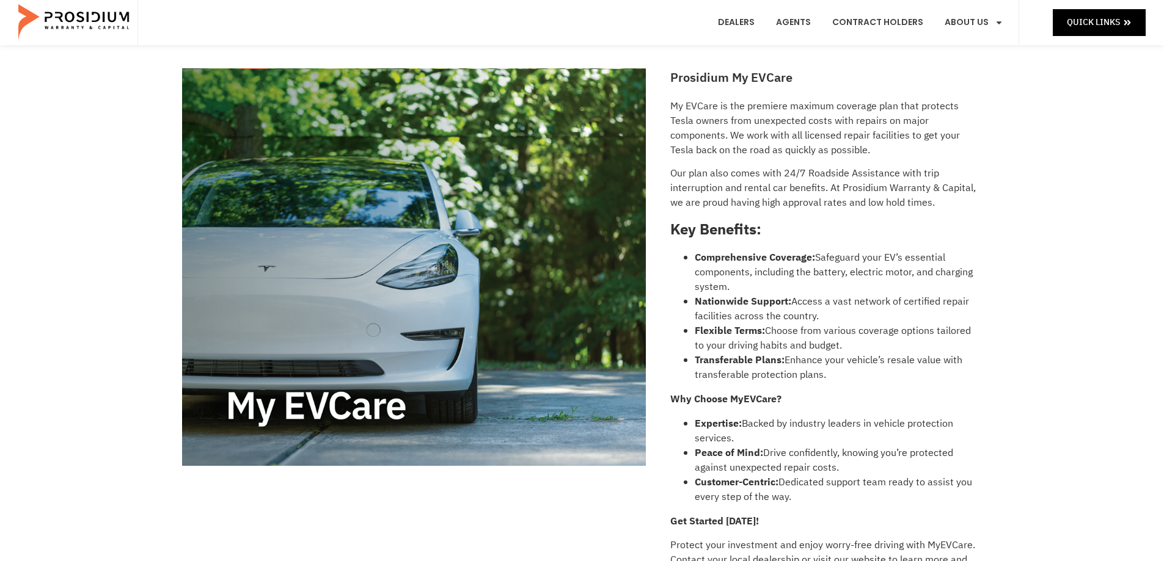
scroll to position [366, 0]
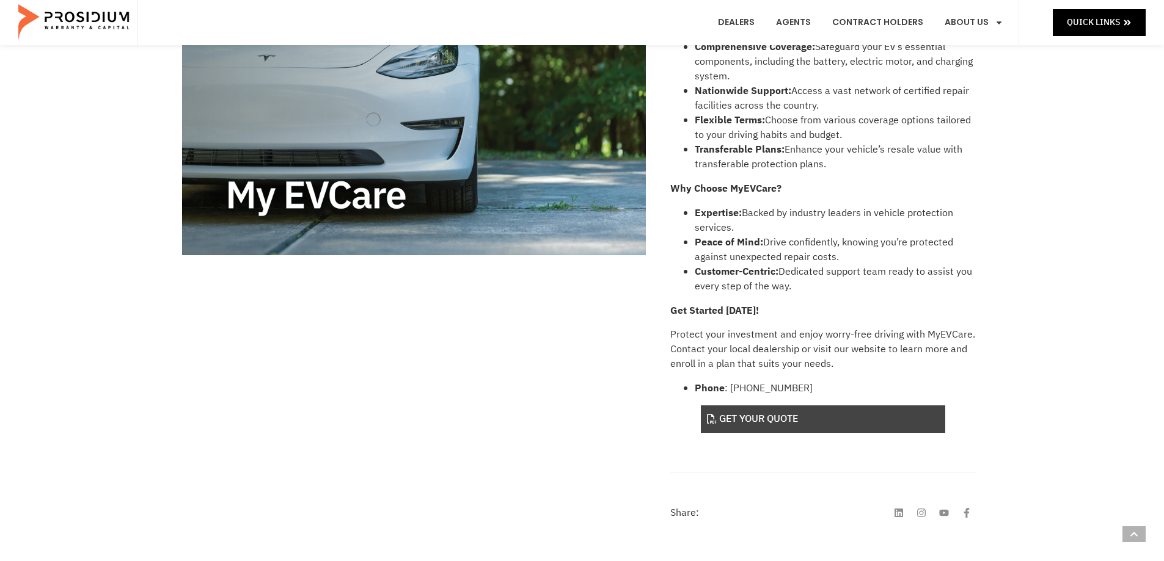
click at [763, 421] on link "Get Your Quote" at bounding box center [823, 419] width 244 height 27
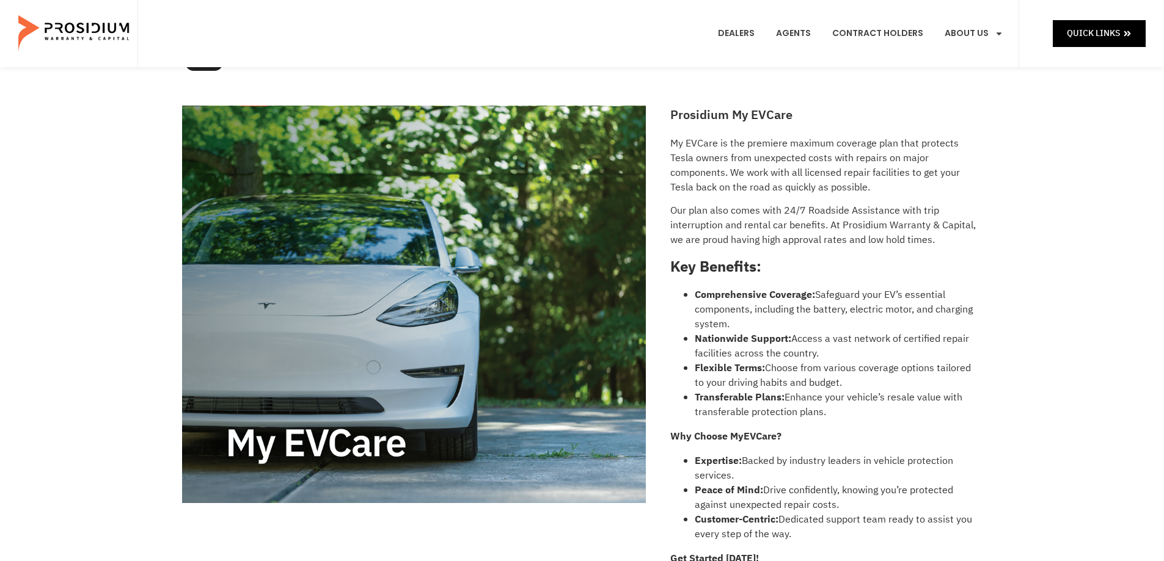
scroll to position [0, 0]
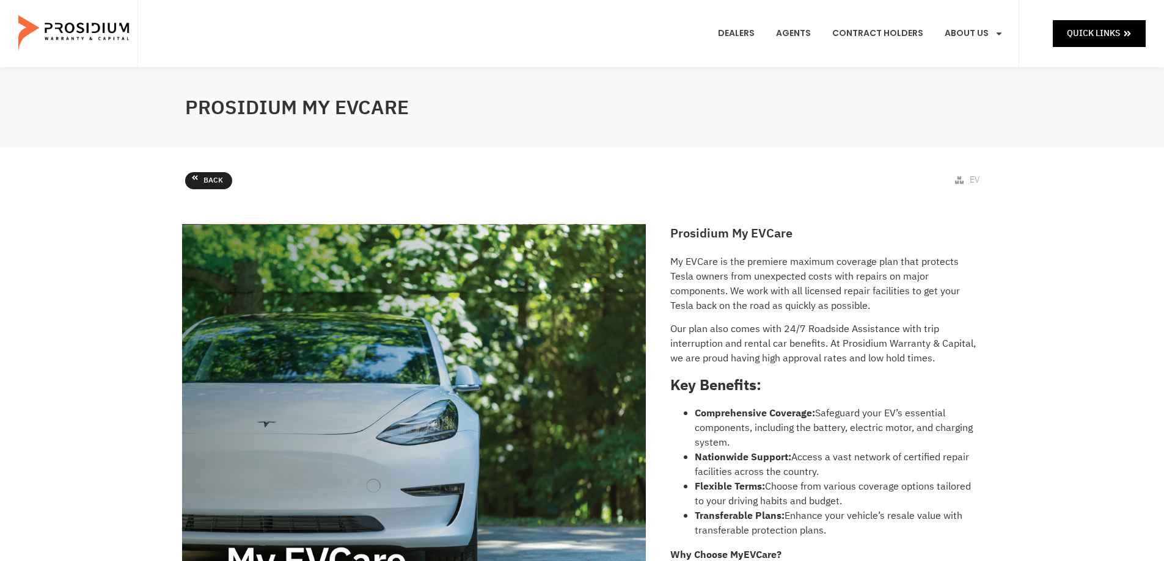
click at [199, 182] on link "Back" at bounding box center [208, 180] width 47 height 17
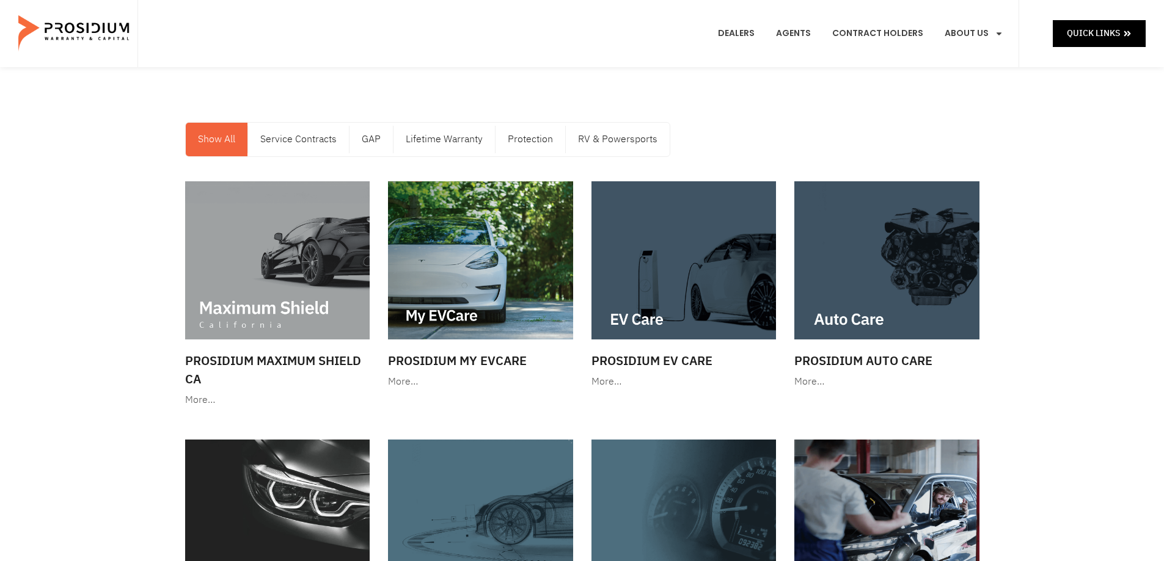
click at [318, 142] on e-page-transition at bounding box center [582, 280] width 1164 height 561
click at [310, 138] on link "Service Contracts" at bounding box center [298, 140] width 101 height 34
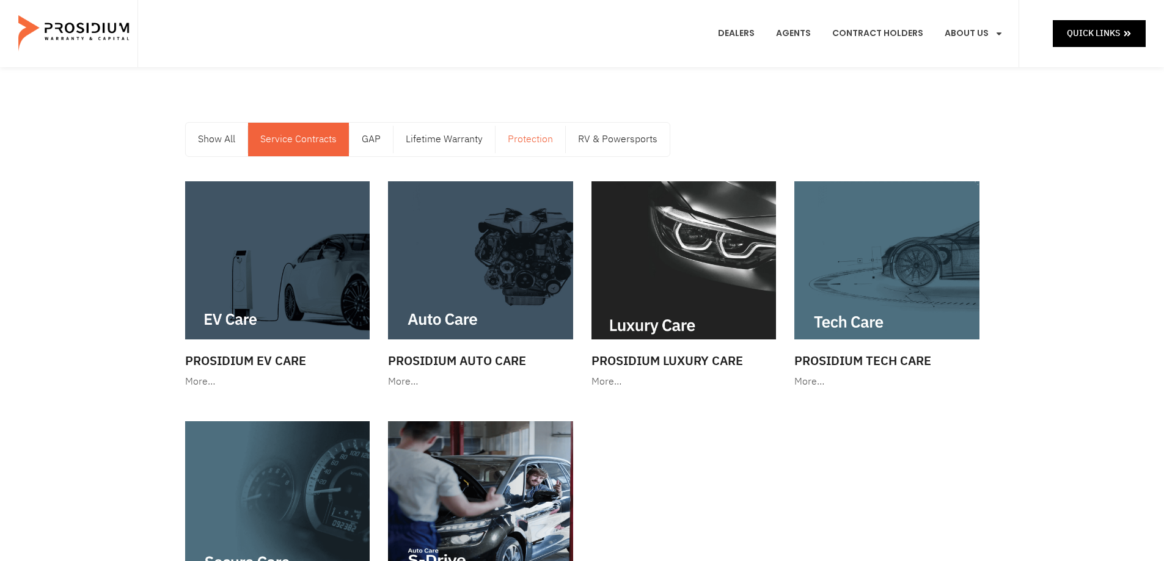
click at [525, 140] on link "Protection" at bounding box center [530, 140] width 70 height 34
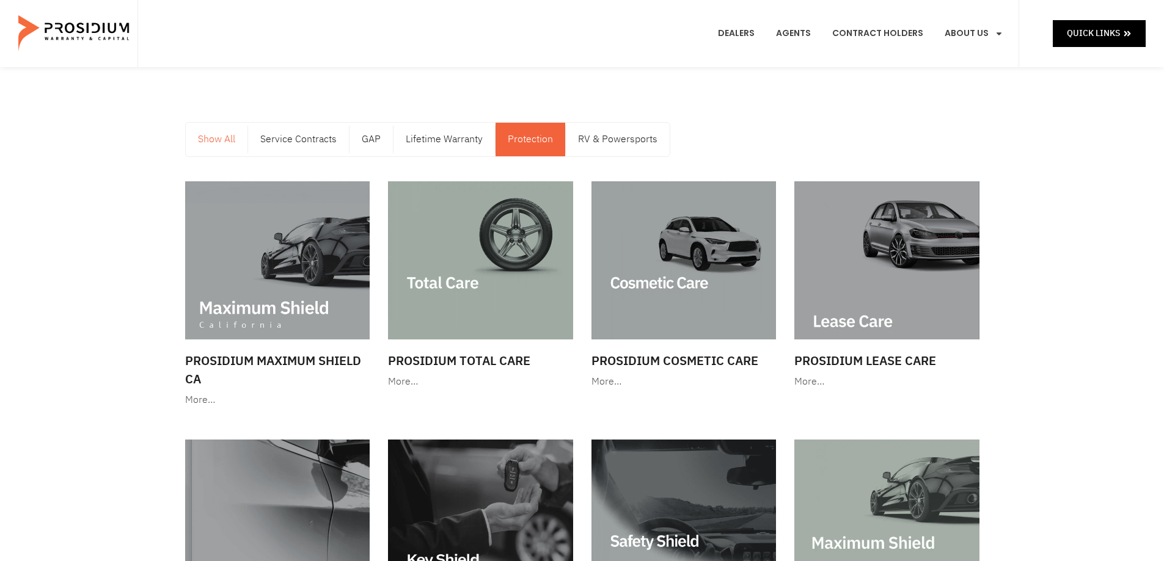
click at [213, 139] on link "Show All" at bounding box center [217, 140] width 62 height 34
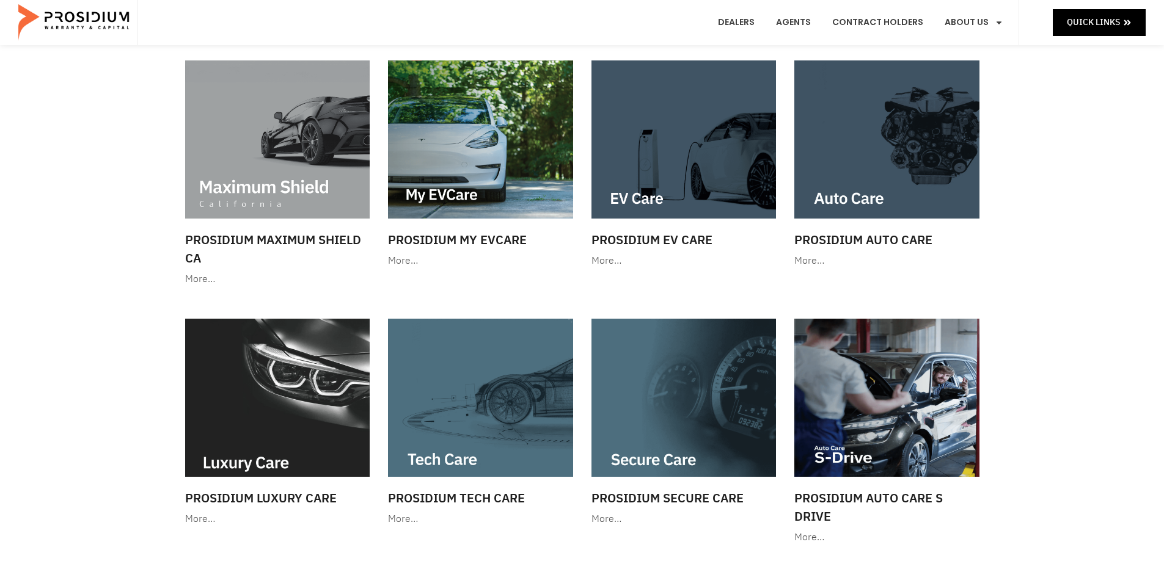
scroll to position [122, 0]
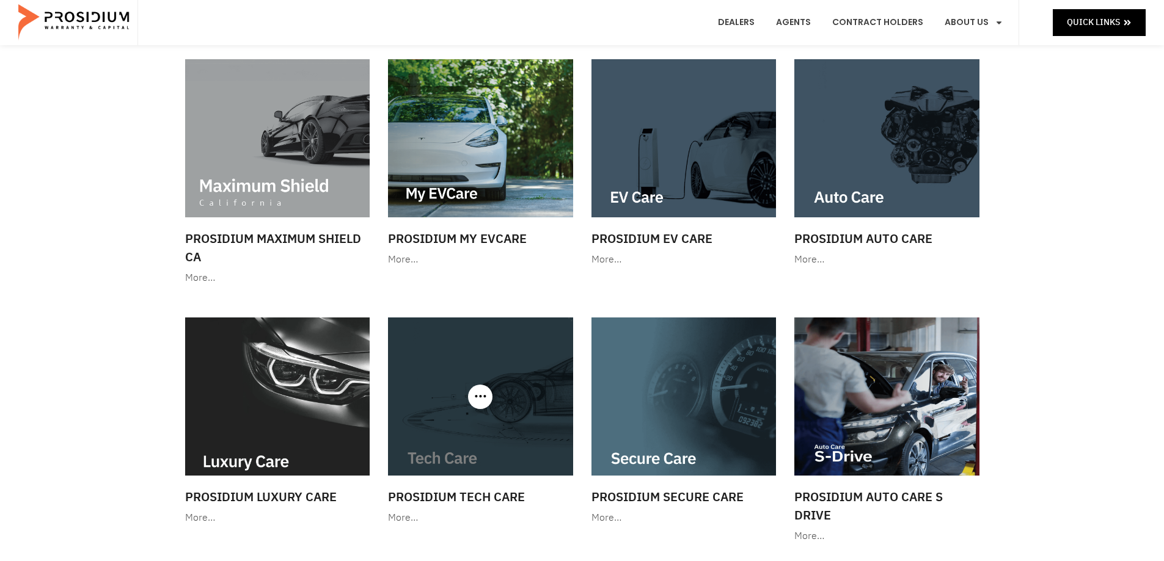
click at [479, 423] on img at bounding box center [480, 397] width 185 height 158
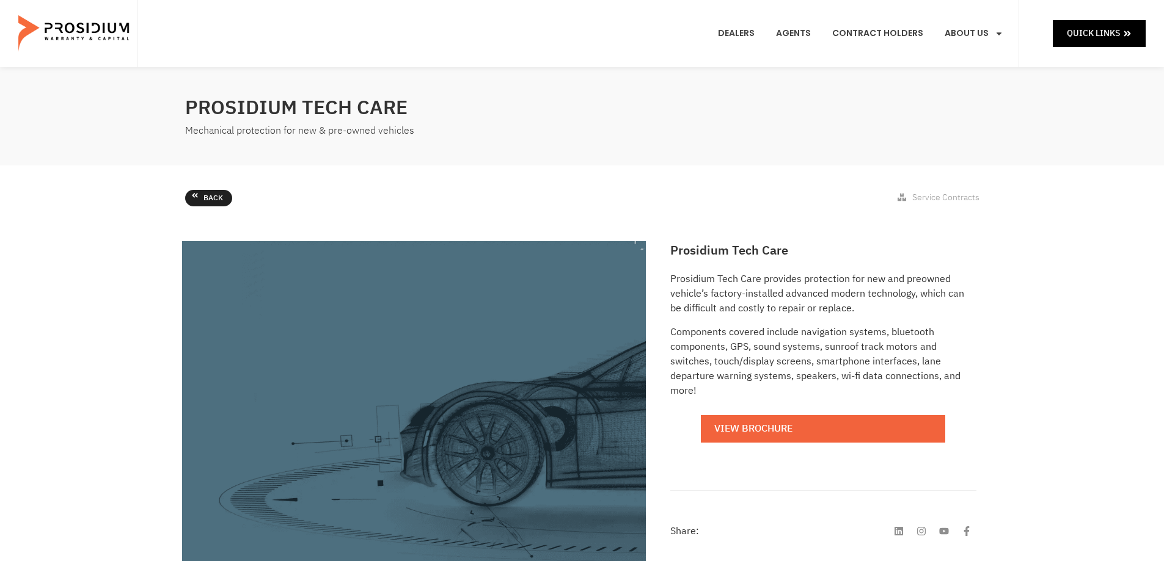
click at [202, 198] on link "Back" at bounding box center [208, 198] width 47 height 17
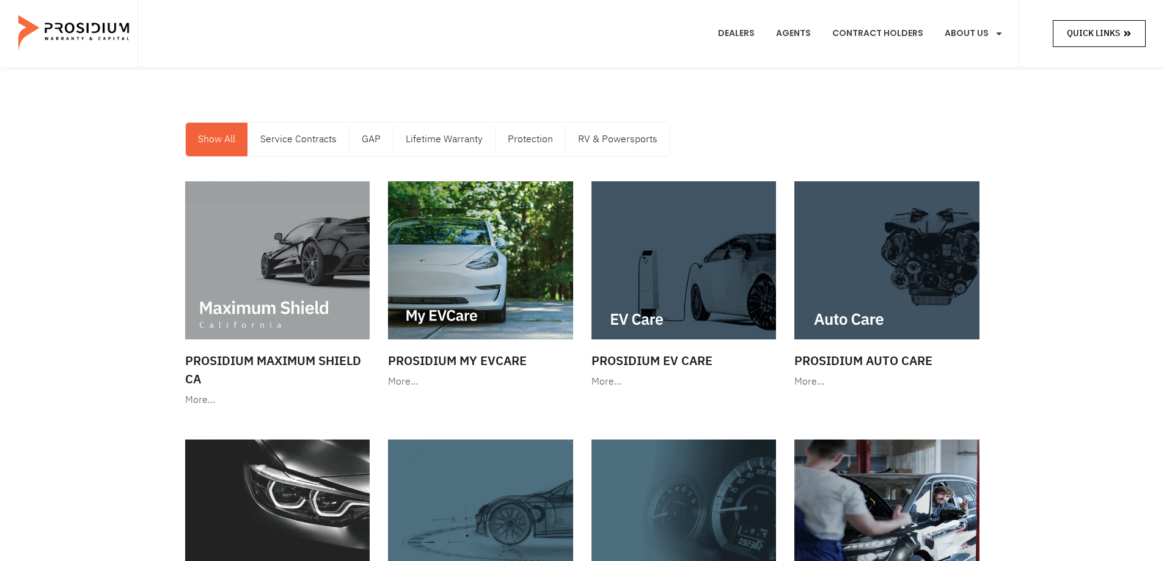
click at [1112, 37] on span "Quick Links" at bounding box center [1092, 33] width 53 height 15
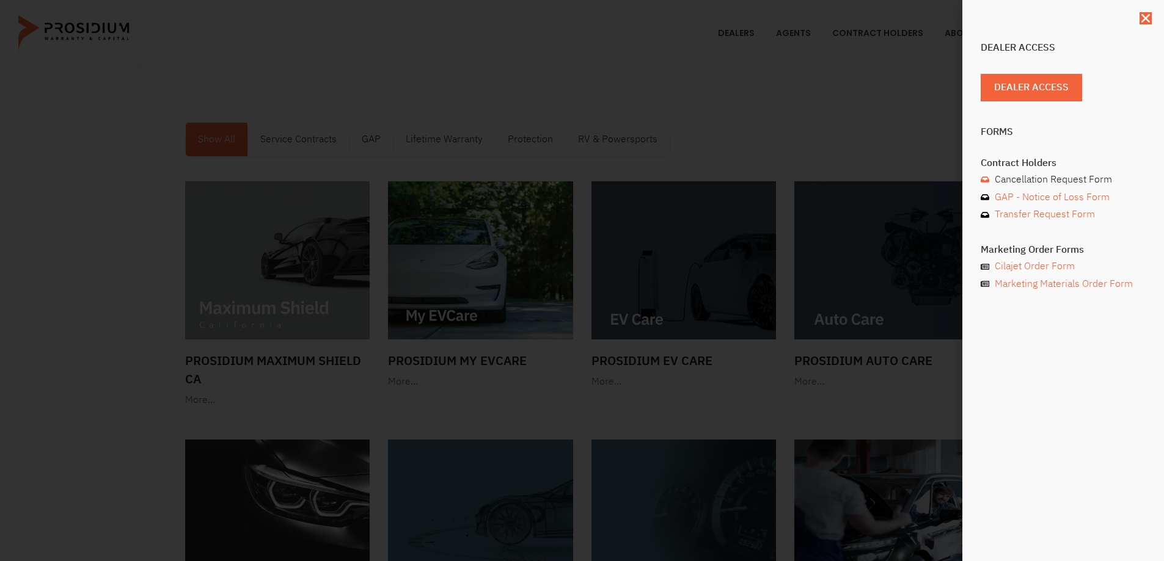
click at [1065, 182] on span "Cancellation Request Form" at bounding box center [1051, 180] width 120 height 18
click at [1051, 214] on span "Transfer Request Form" at bounding box center [1042, 215] width 103 height 18
click at [1145, 24] on div "Dealer Access Dealer Access Forms Contract Holders Cancellation Request Form GA…" at bounding box center [1063, 280] width 202 height 561
click at [1148, 19] on icon "Close" at bounding box center [1145, 18] width 12 height 12
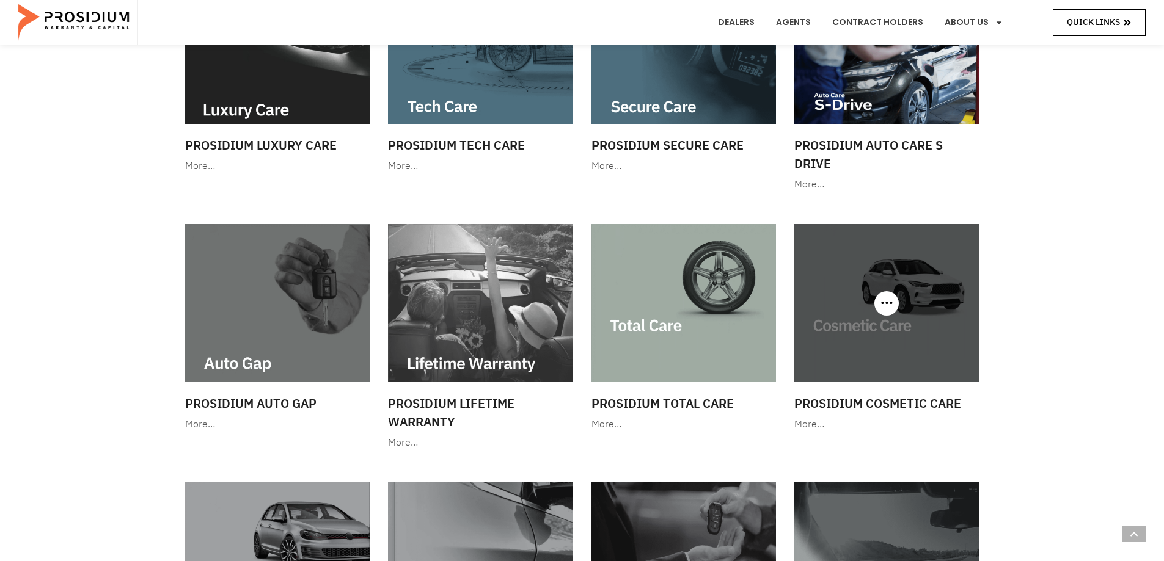
scroll to position [366, 0]
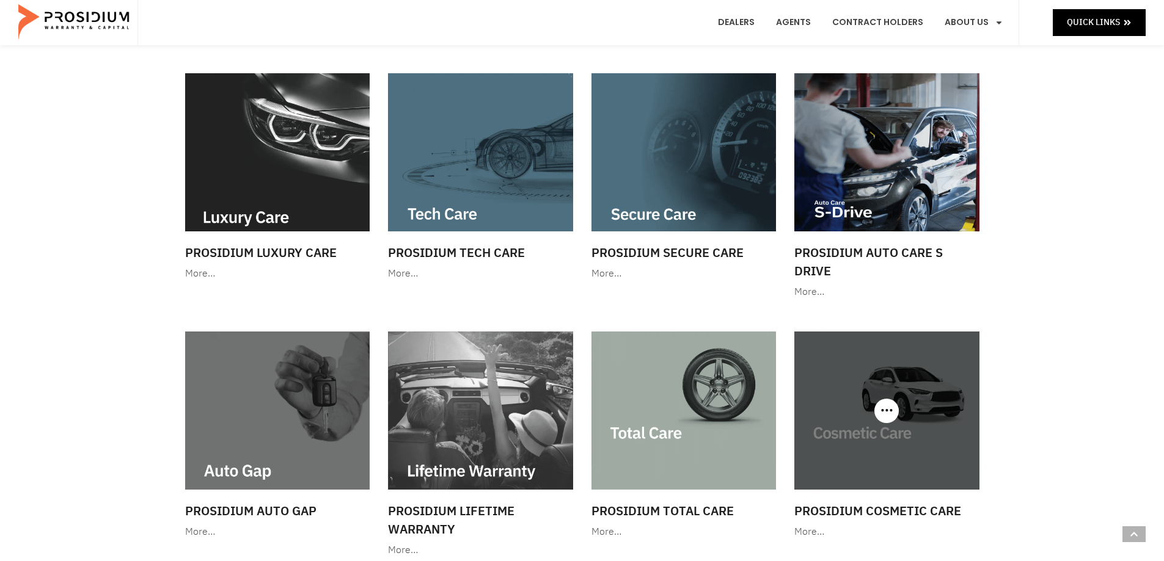
click at [873, 433] on img at bounding box center [886, 411] width 185 height 158
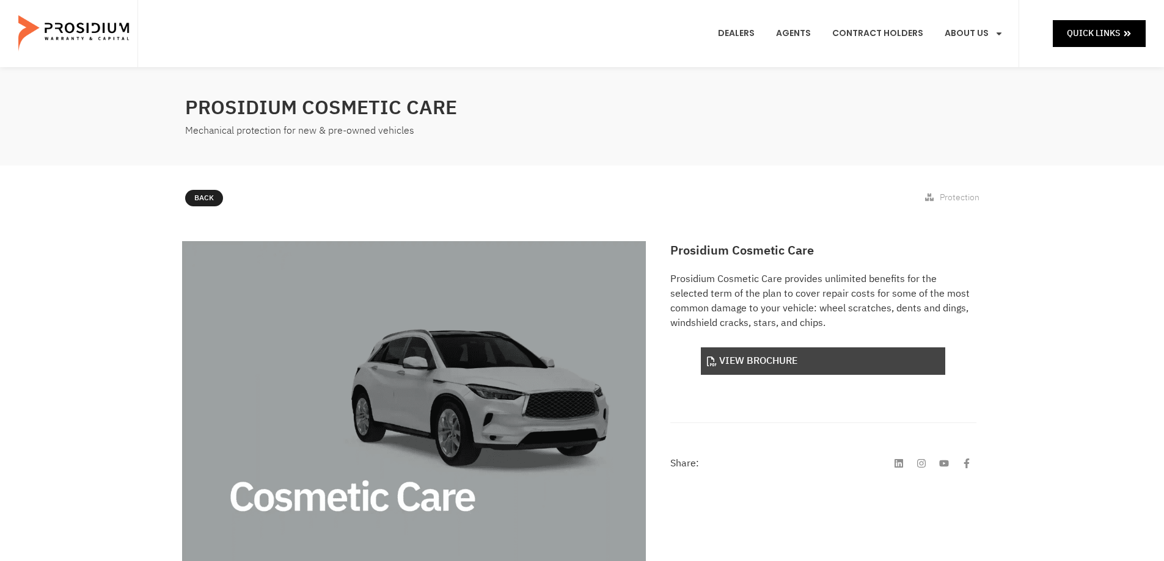
click at [762, 362] on link "View Brochure" at bounding box center [823, 361] width 244 height 27
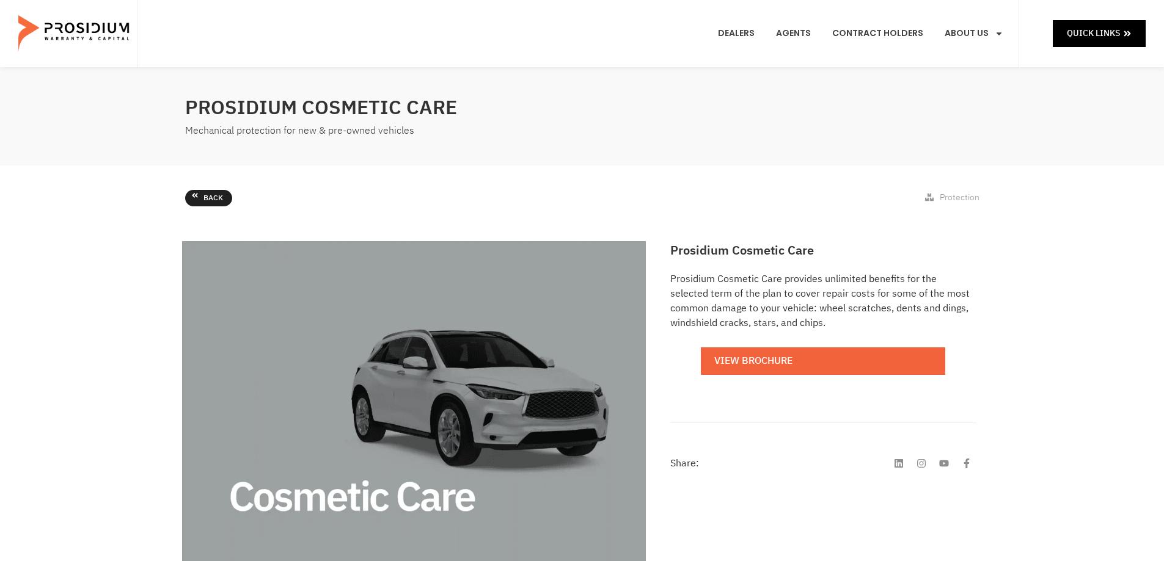
click at [196, 198] on icon at bounding box center [194, 195] width 7 height 7
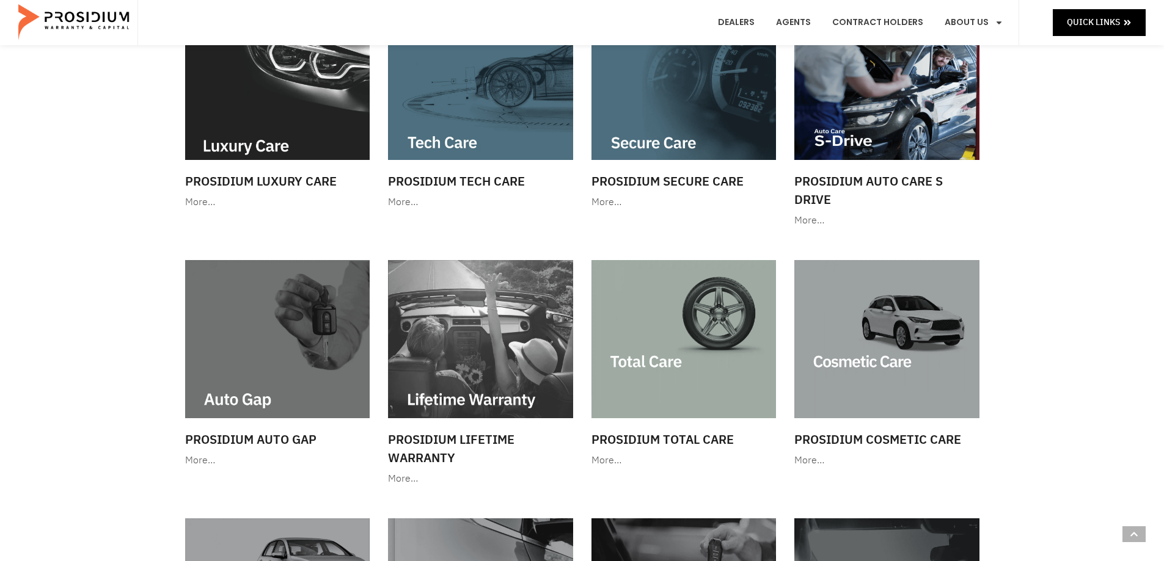
scroll to position [489, 0]
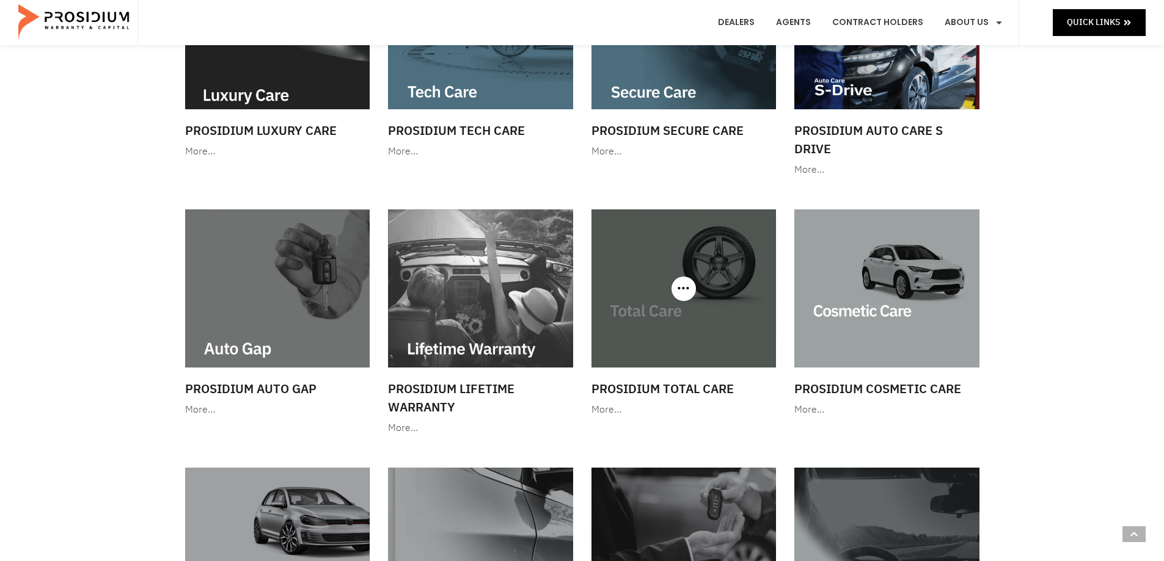
click at [657, 314] on img at bounding box center [683, 288] width 185 height 158
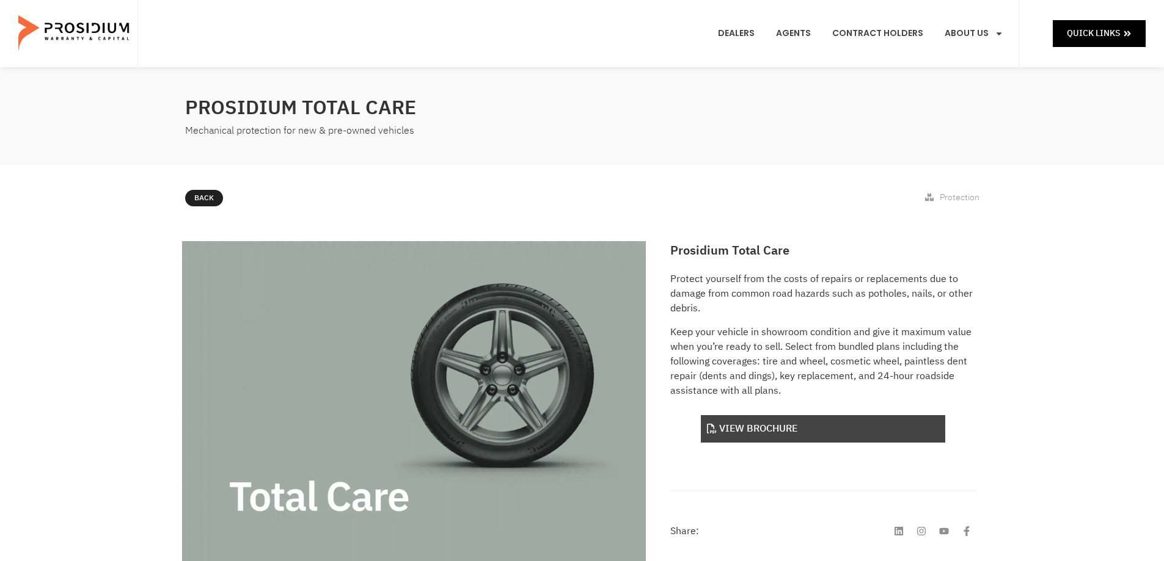
click at [794, 431] on link "View Brochure" at bounding box center [823, 428] width 244 height 27
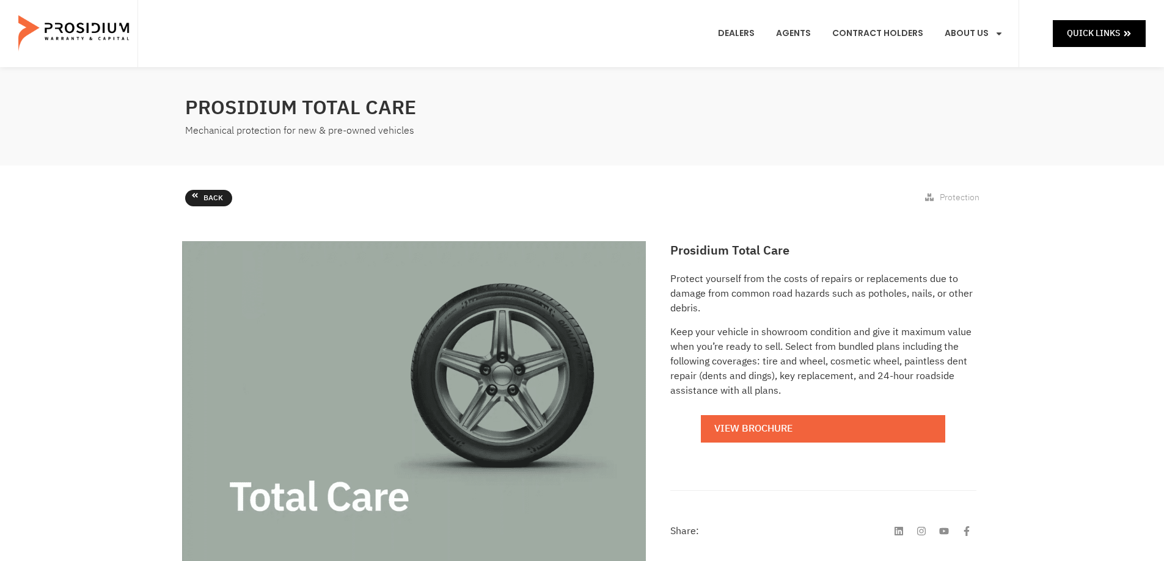
click at [192, 197] on icon at bounding box center [194, 195] width 7 height 7
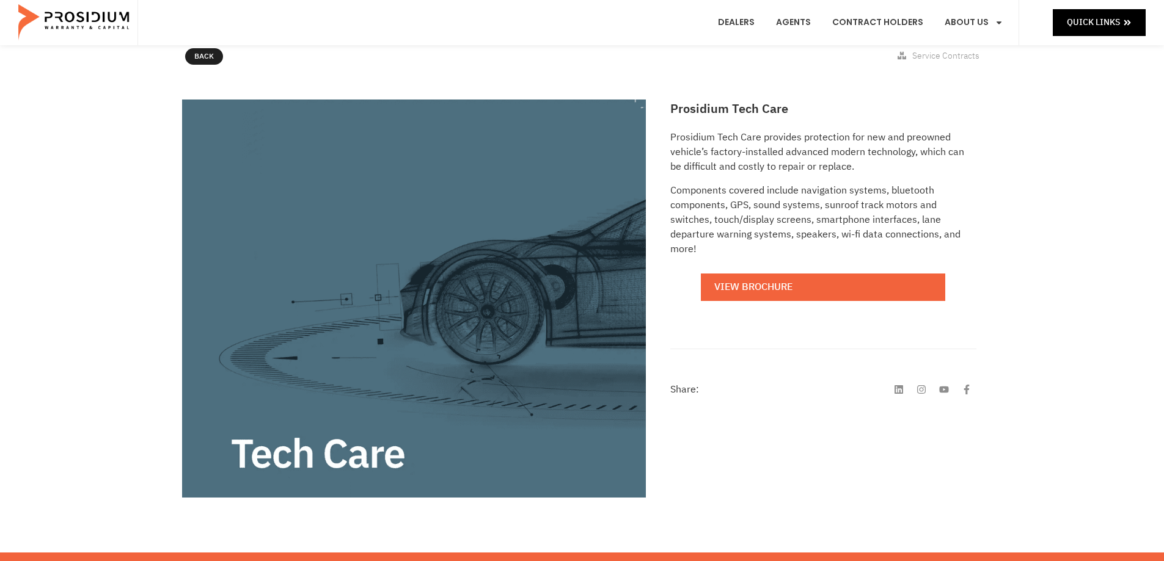
scroll to position [61, 0]
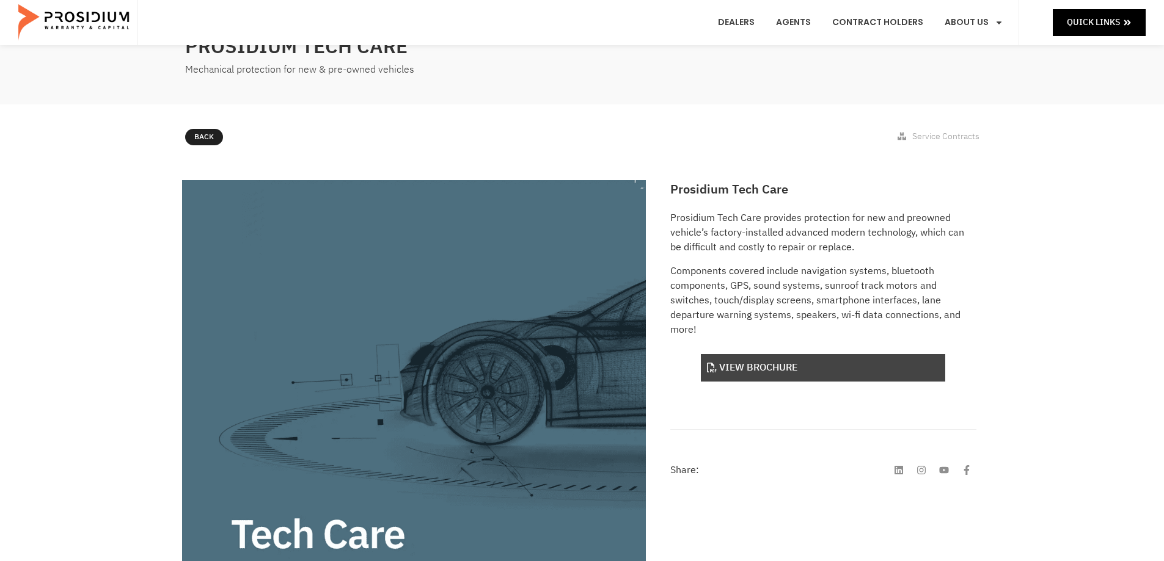
click at [759, 371] on link "View Brochure" at bounding box center [823, 367] width 244 height 27
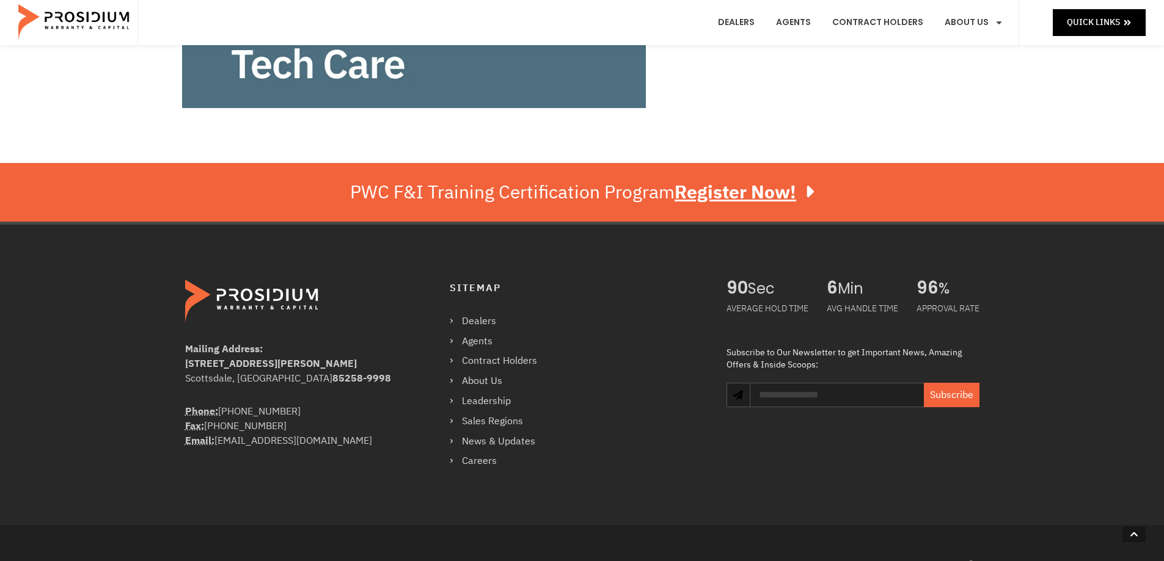
scroll to position [594, 0]
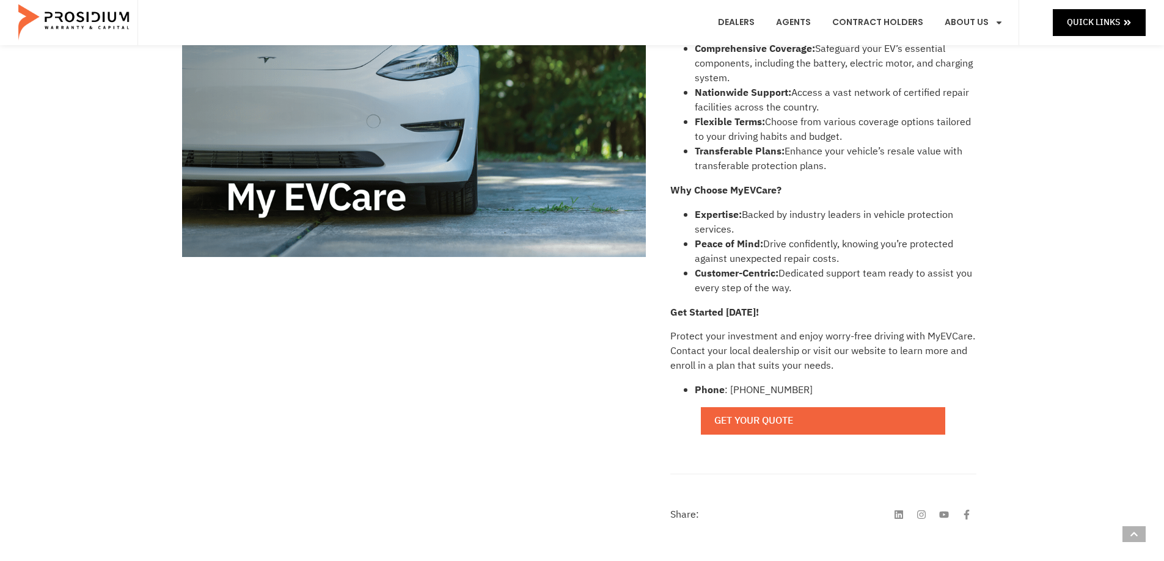
scroll to position [366, 0]
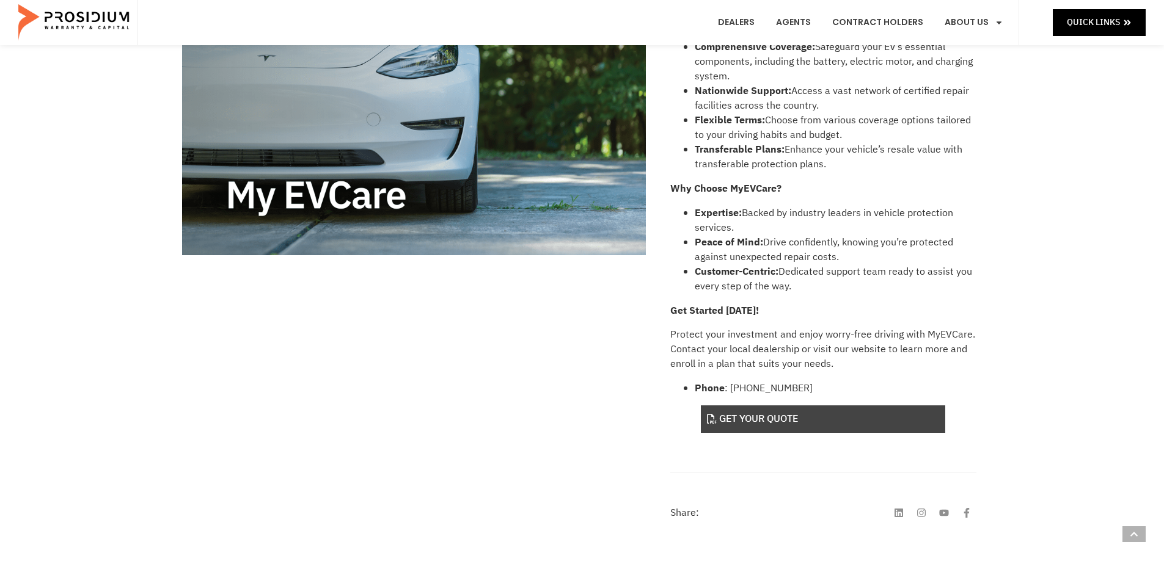
click at [774, 424] on link "Get Your Quote" at bounding box center [823, 419] width 244 height 27
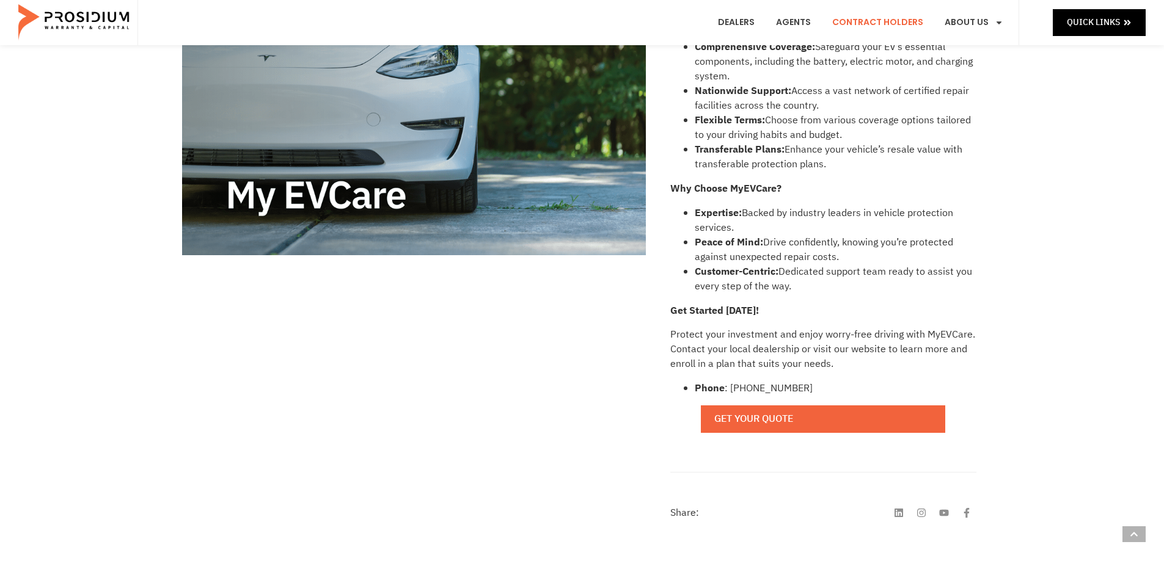
click at [865, 23] on link "Contract Holders" at bounding box center [877, 22] width 109 height 45
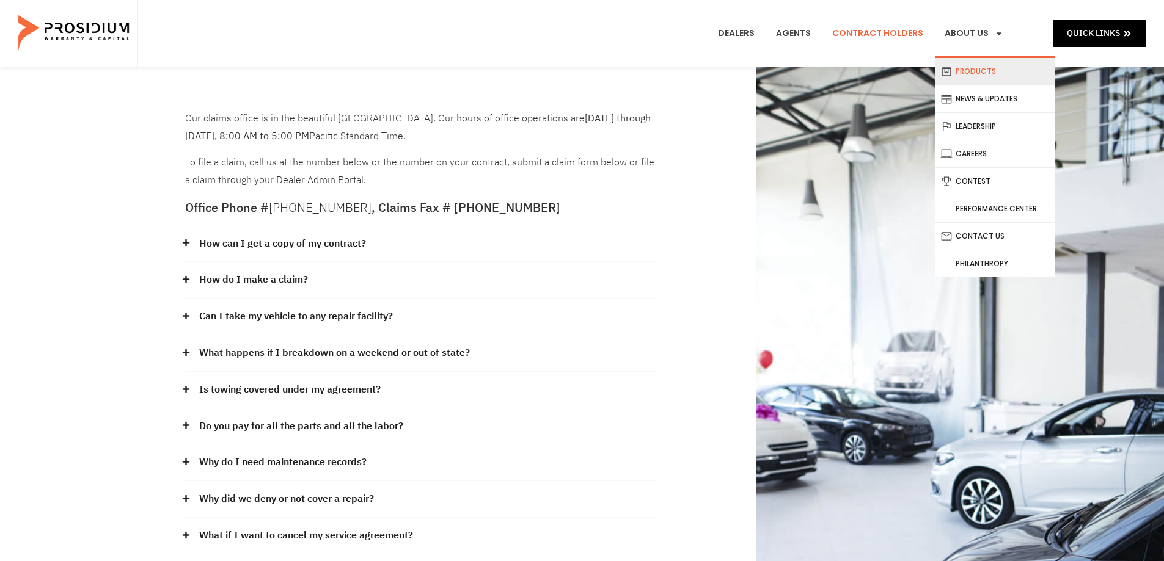
click at [991, 68] on link "Products" at bounding box center [994, 71] width 119 height 27
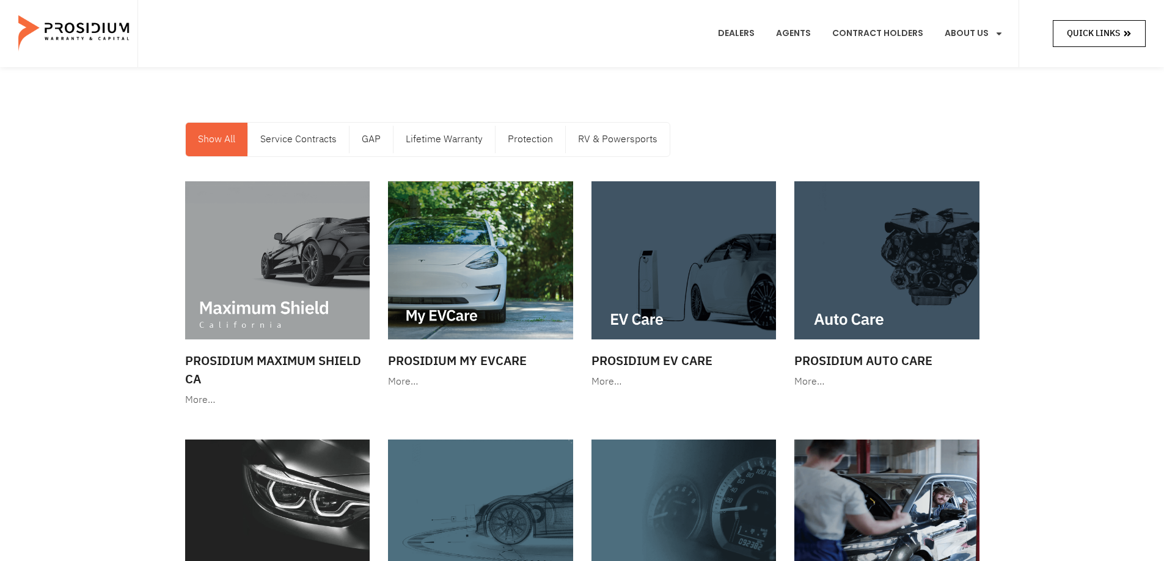
click at [1100, 40] on span "Quick Links" at bounding box center [1092, 33] width 53 height 15
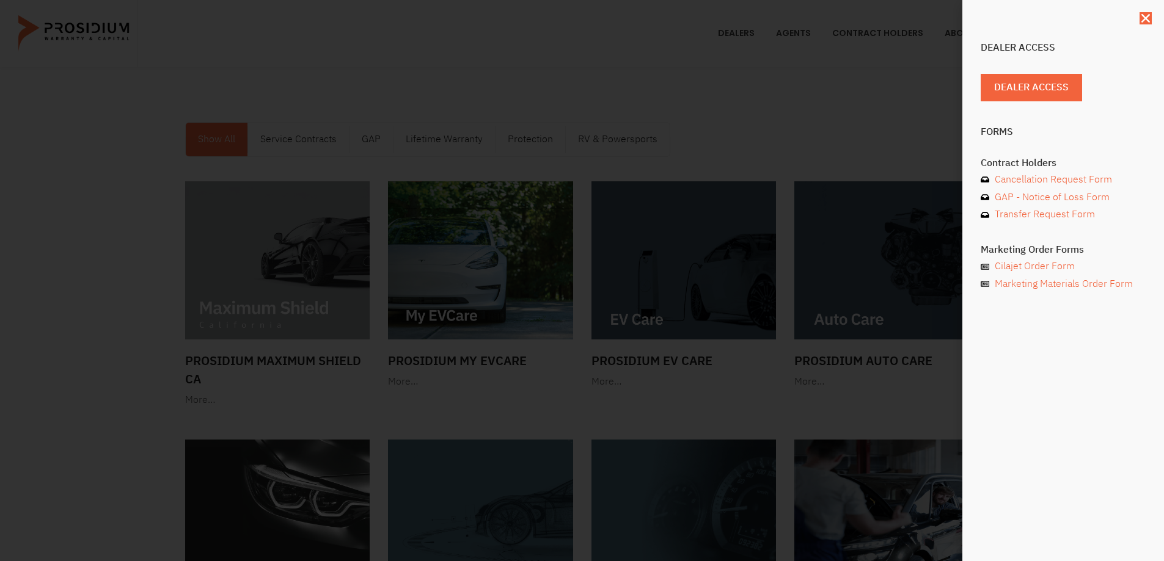
drag, startPoint x: 1145, startPoint y: 17, endPoint x: 820, endPoint y: 220, distance: 383.5
click at [1145, 17] on icon "Close" at bounding box center [1145, 18] width 12 height 12
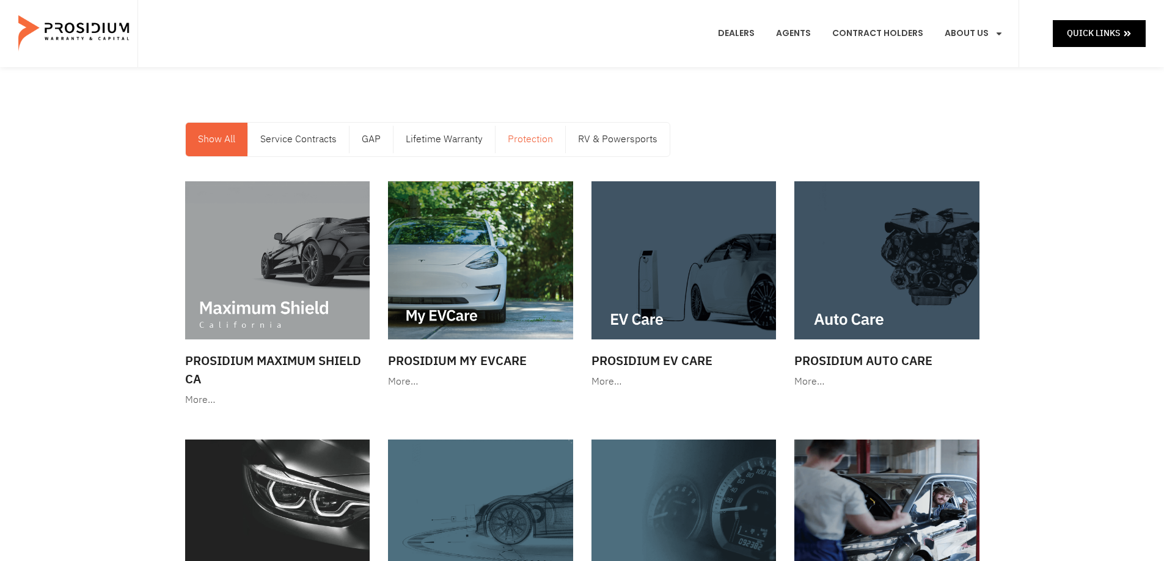
click at [530, 140] on link "Protection" at bounding box center [530, 140] width 70 height 34
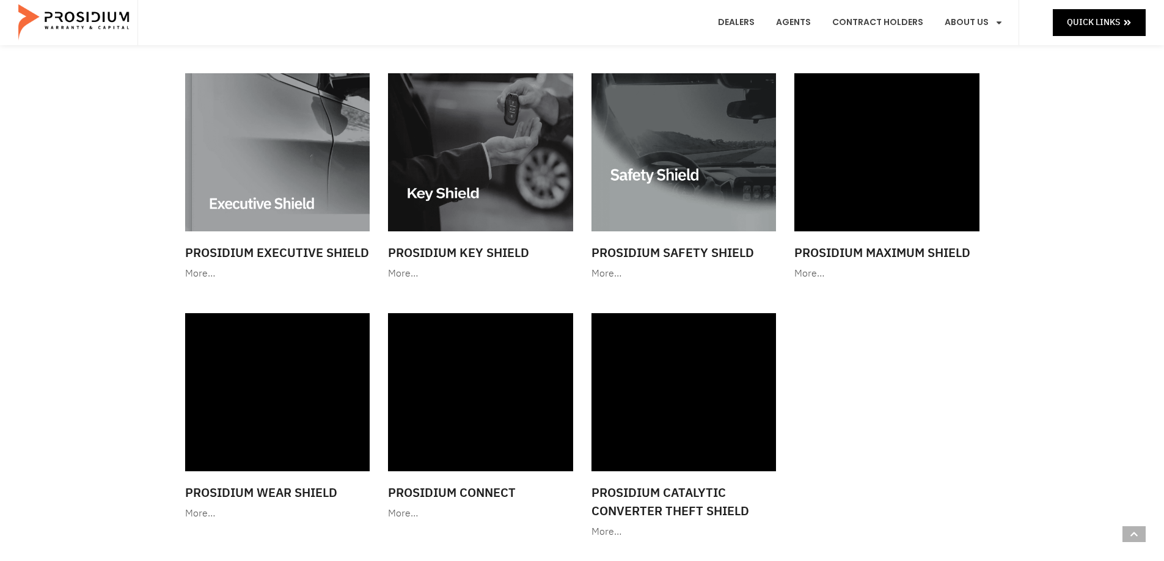
scroll to position [244, 0]
